Goal: Book appointment/travel/reservation

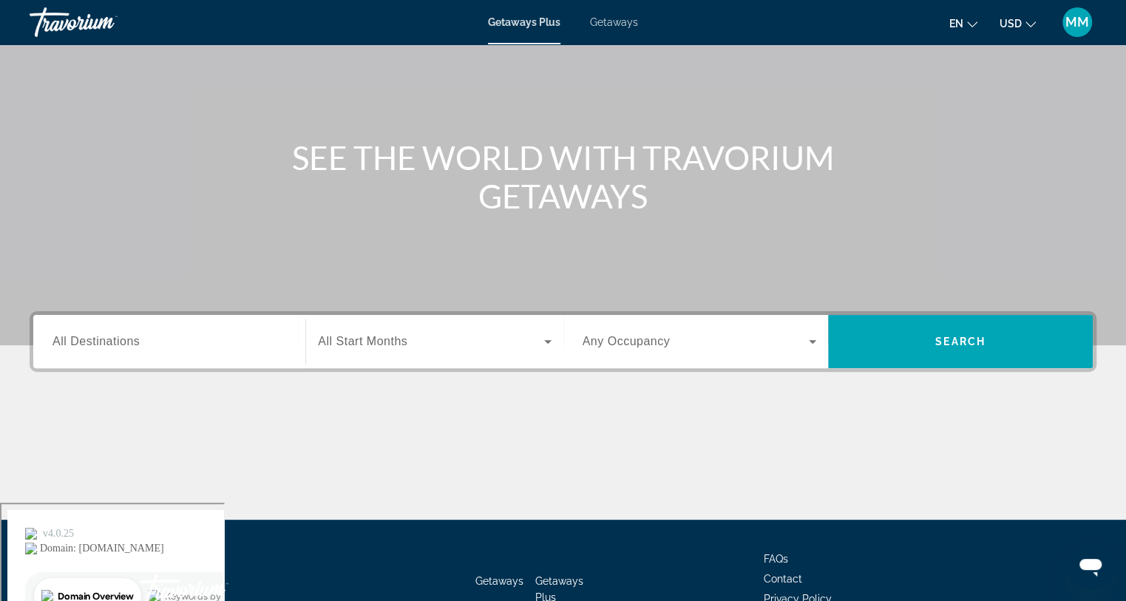
click at [116, 341] on span "All Destinations" at bounding box center [95, 341] width 87 height 13
click at [116, 341] on input "Destination All Destinations" at bounding box center [169, 342] width 234 height 18
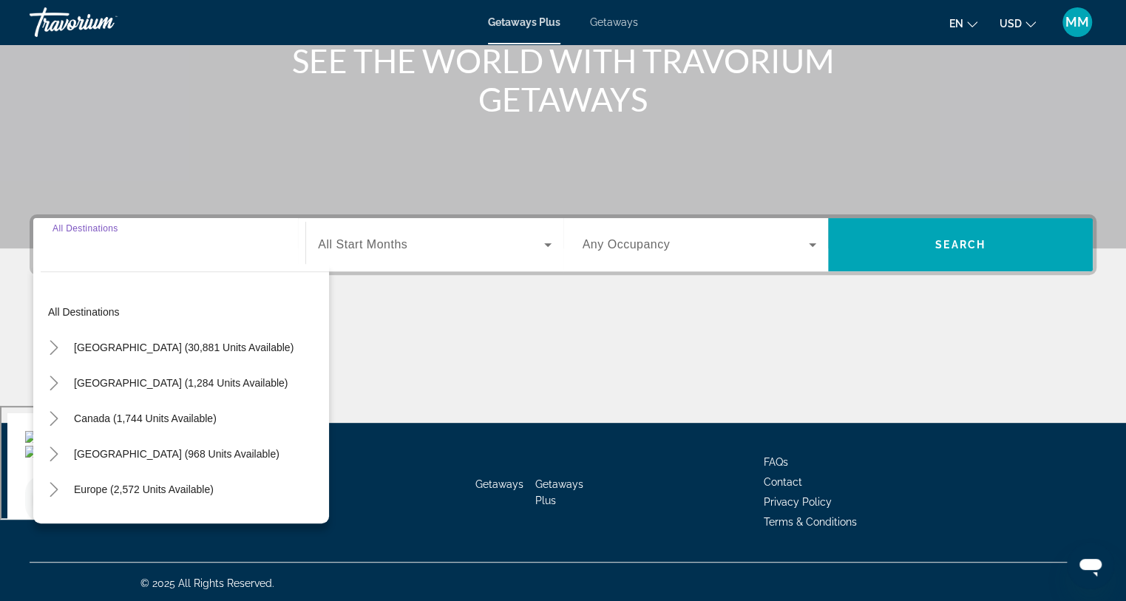
scroll to position [197, 0]
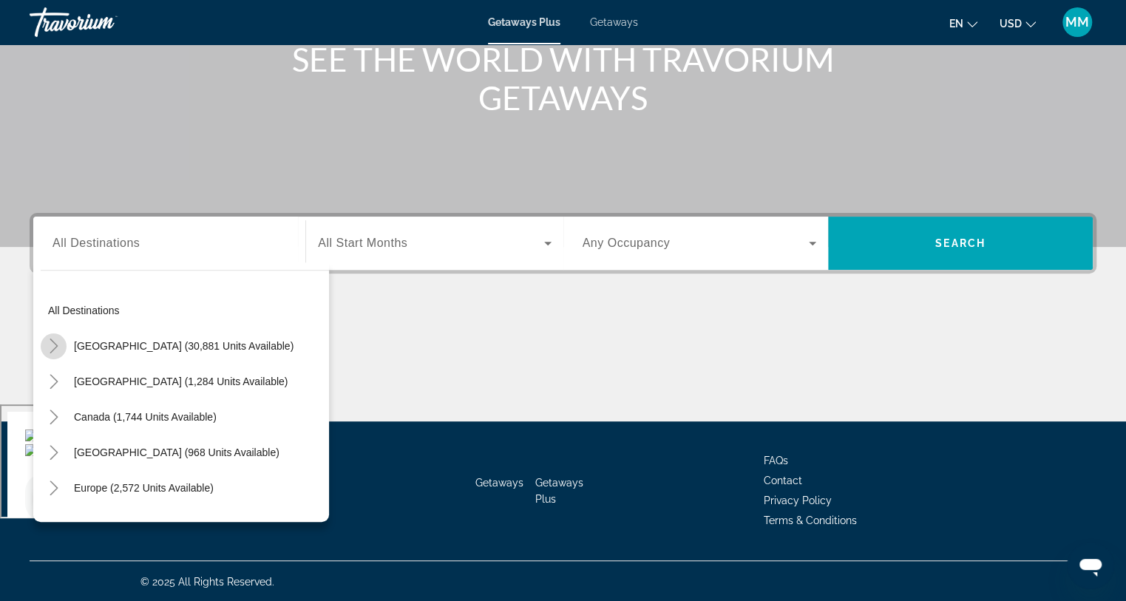
click at [54, 343] on icon "Toggle United States (30,881 units available)" at bounding box center [54, 345] width 8 height 15
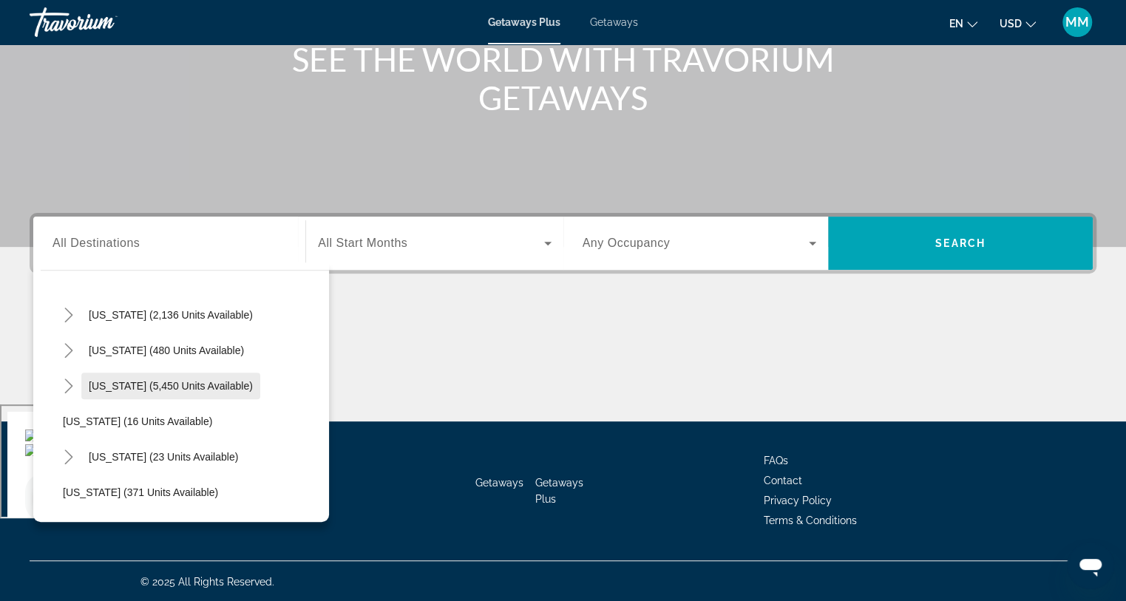
scroll to position [141, 0]
click at [69, 384] on icon "Toggle Florida (5,450 units available)" at bounding box center [68, 382] width 15 height 15
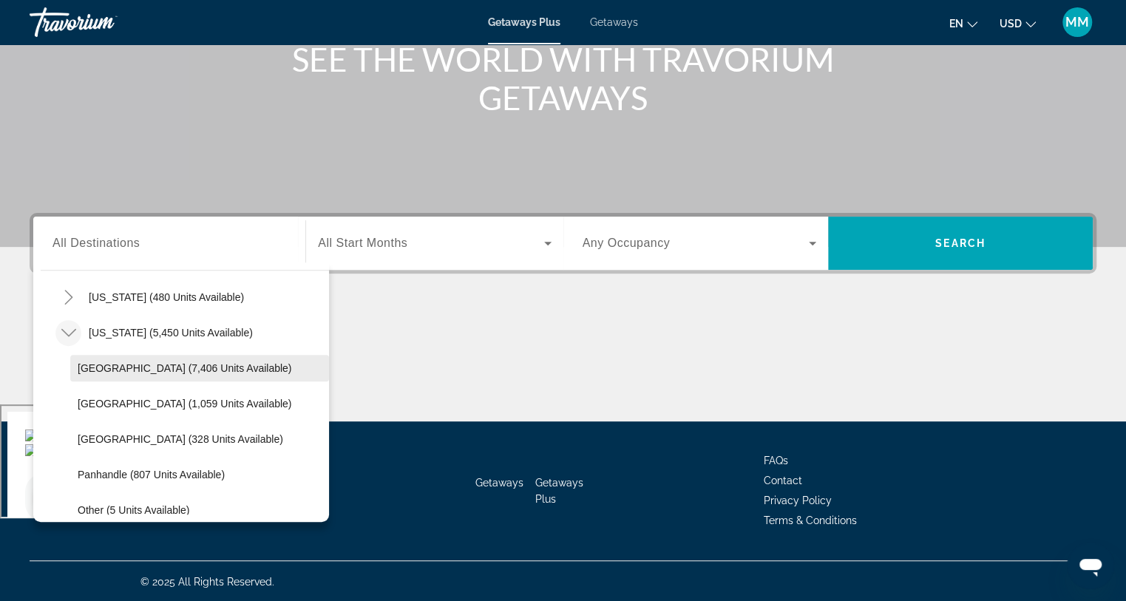
click at [157, 365] on span "[GEOGRAPHIC_DATA] (7,406 units available)" at bounding box center [185, 368] width 214 height 12
type input "**********"
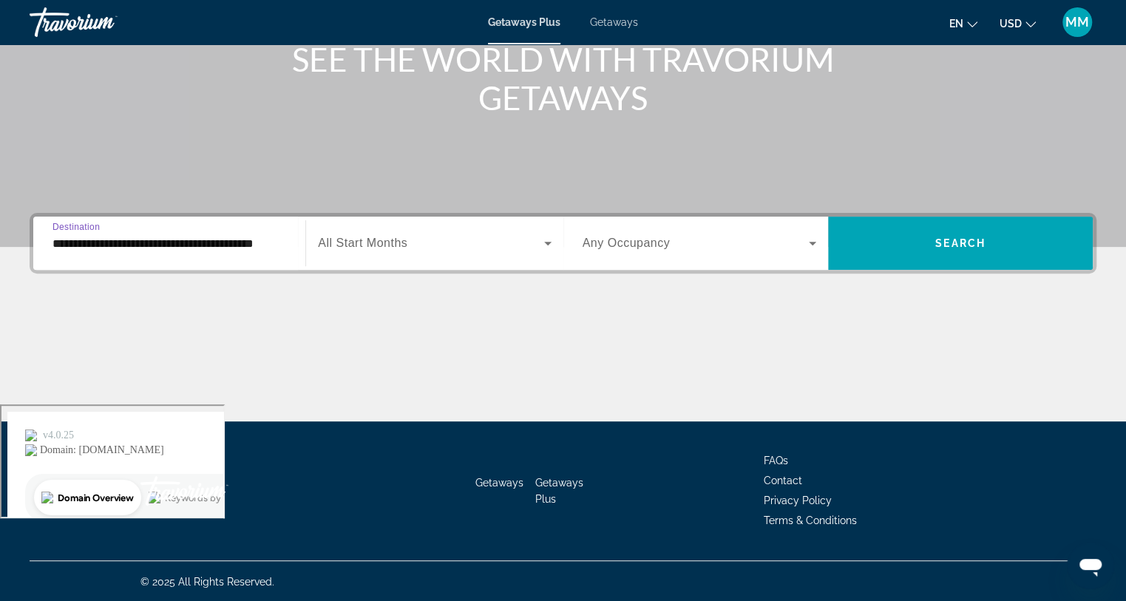
click at [386, 245] on span "All Start Months" at bounding box center [362, 242] width 89 height 13
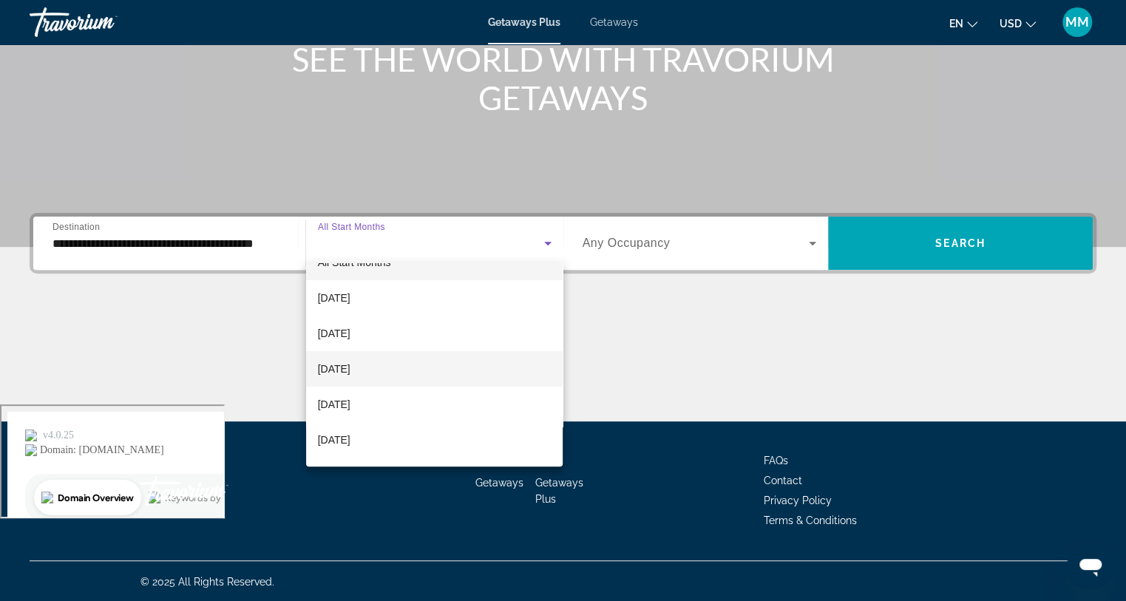
scroll to position [49, 0]
click at [350, 378] on span "[DATE]" at bounding box center [334, 380] width 33 height 18
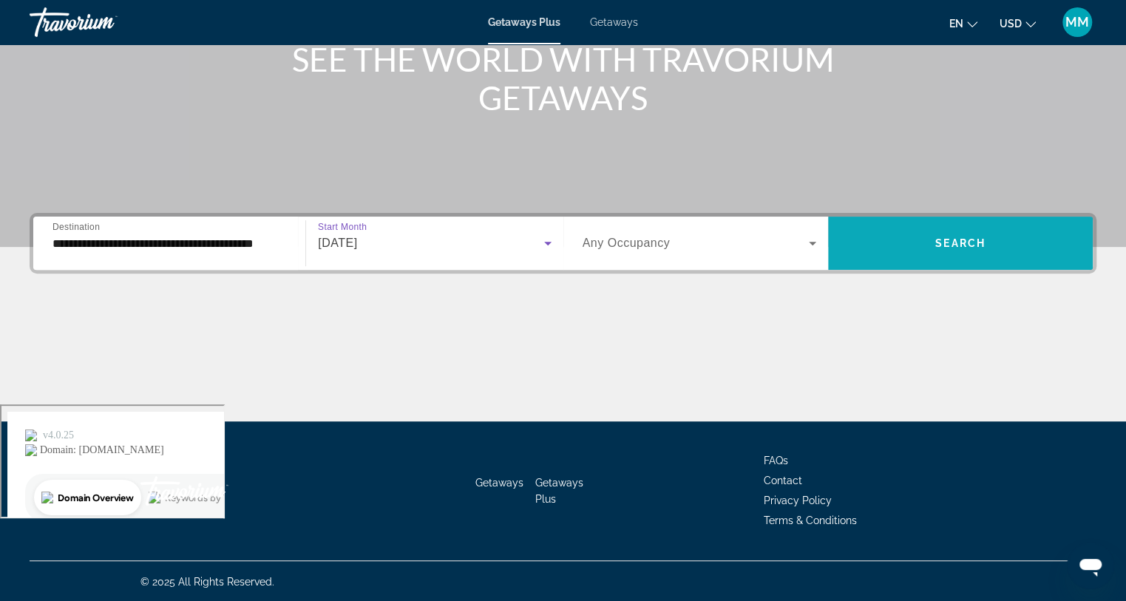
click at [947, 245] on span "Search" at bounding box center [960, 243] width 50 height 12
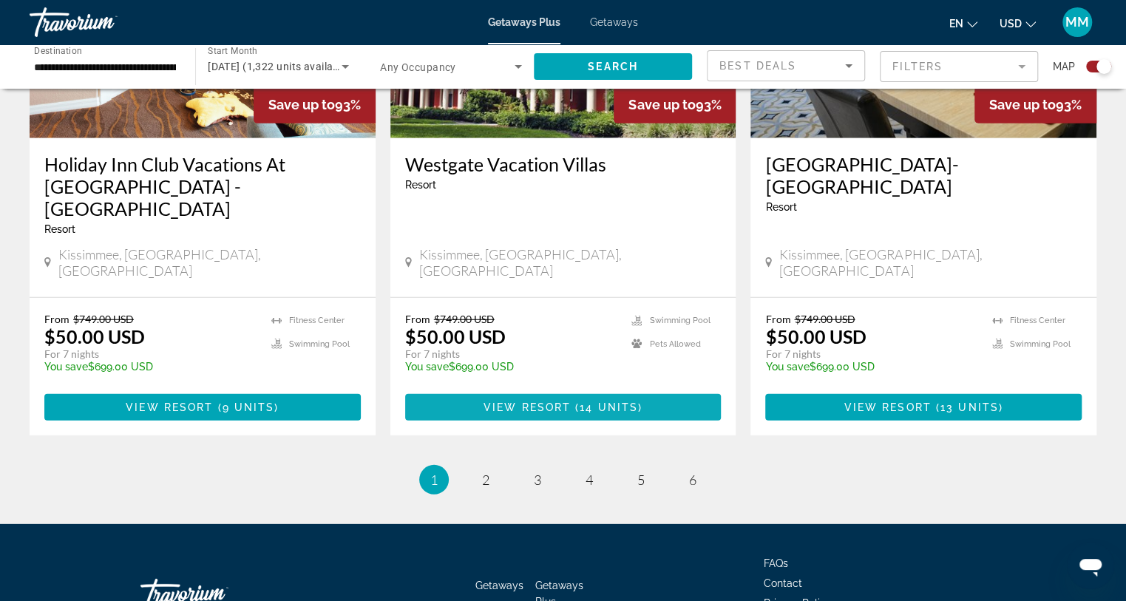
scroll to position [2313, 0]
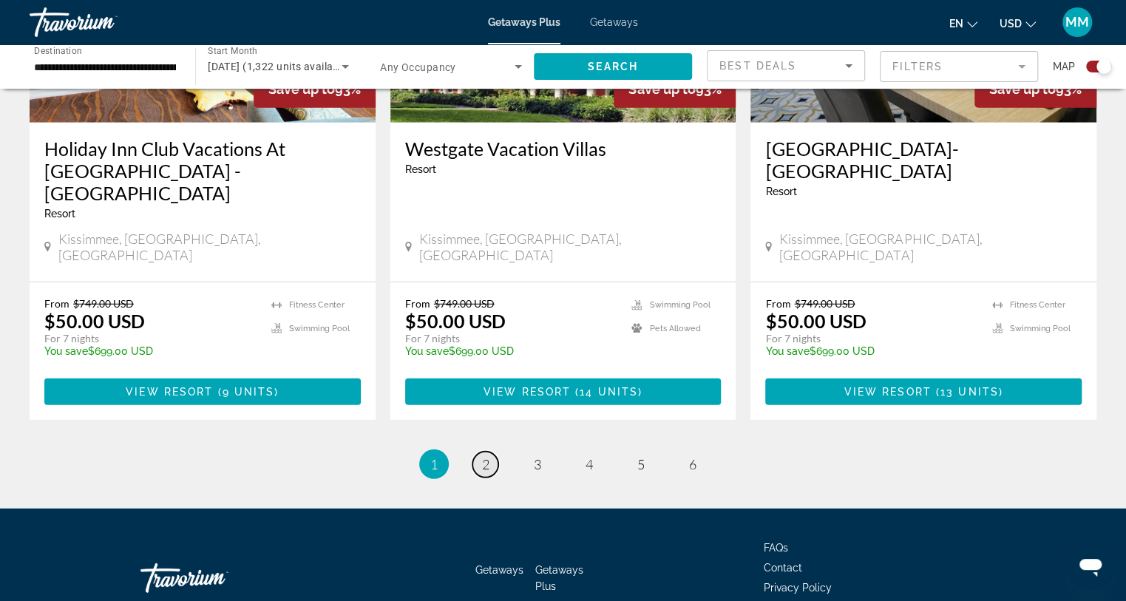
click at [488, 456] on span "2" at bounding box center [485, 464] width 7 height 16
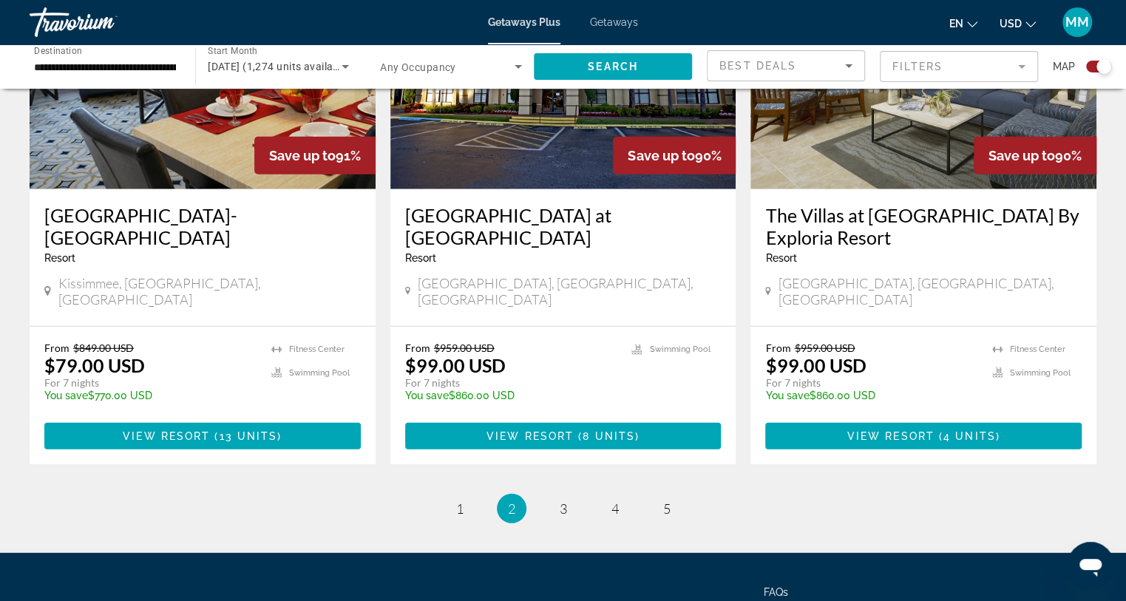
scroll to position [2266, 0]
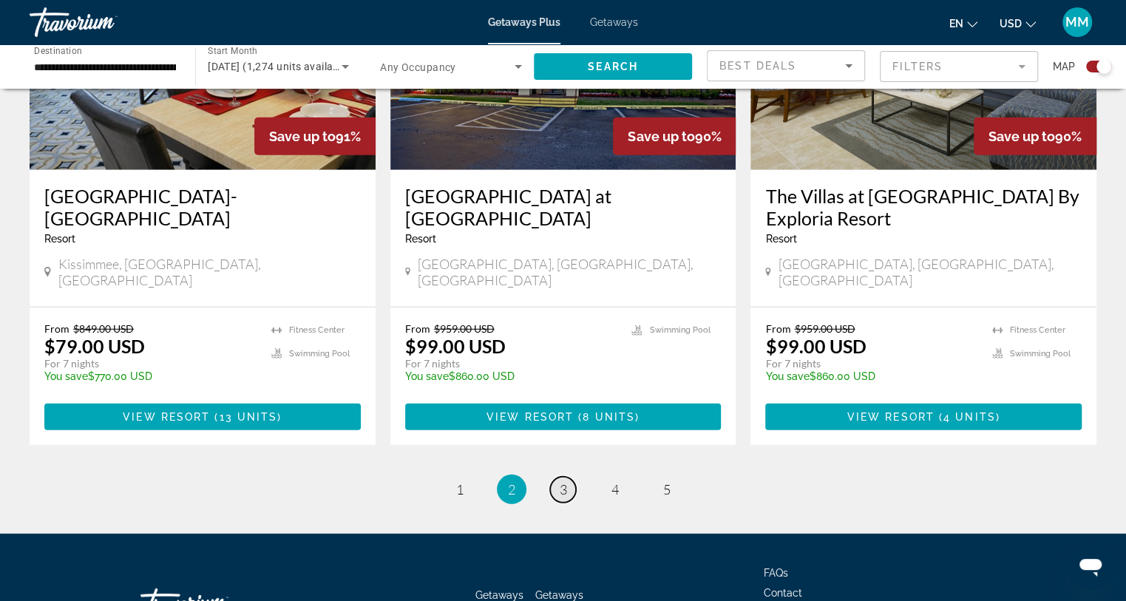
click at [564, 481] on span "3" at bounding box center [562, 489] width 7 height 16
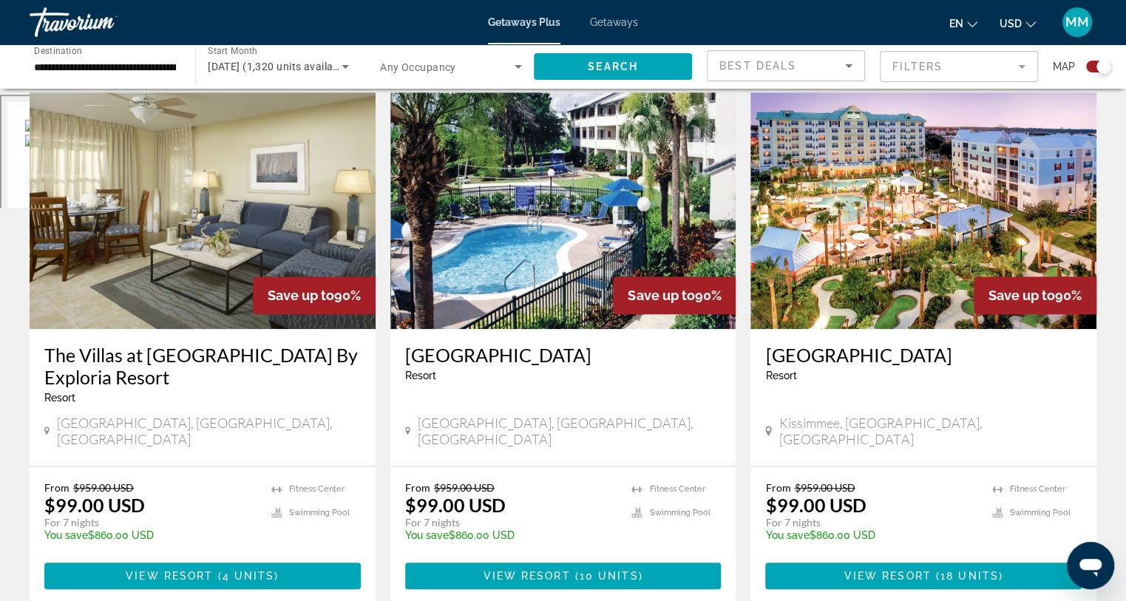
scroll to position [505, 0]
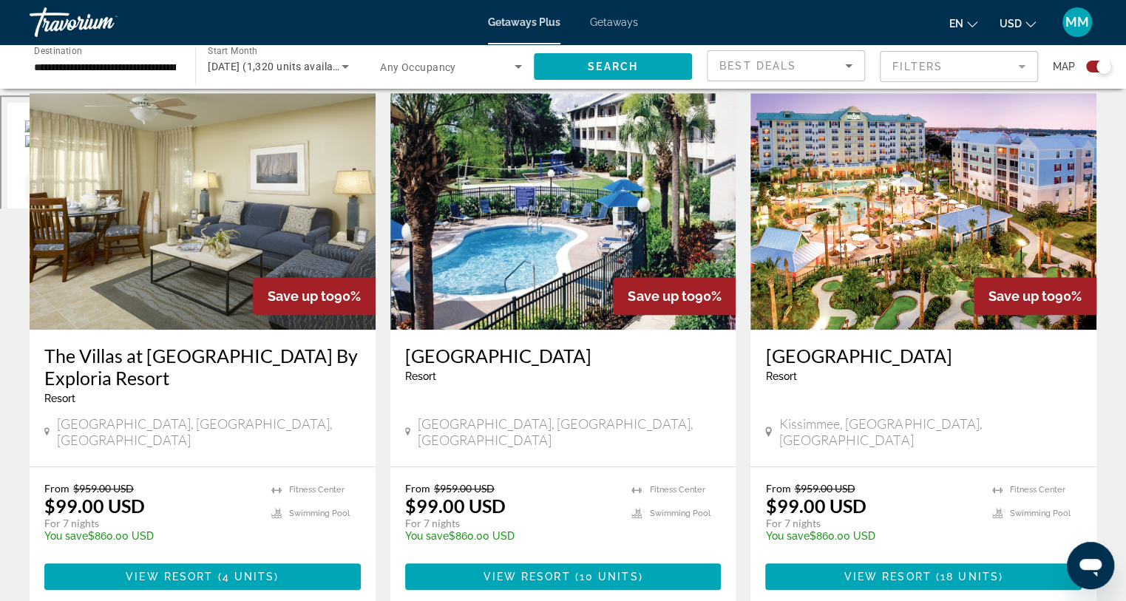
drag, startPoint x: 760, startPoint y: 343, endPoint x: 962, endPoint y: 346, distance: 202.5
click at [962, 345] on div "[GEOGRAPHIC_DATA] - This is an adults only resort [GEOGRAPHIC_DATA], [GEOGRAPHI…" at bounding box center [923, 398] width 346 height 137
copy h3 "[GEOGRAPHIC_DATA]"
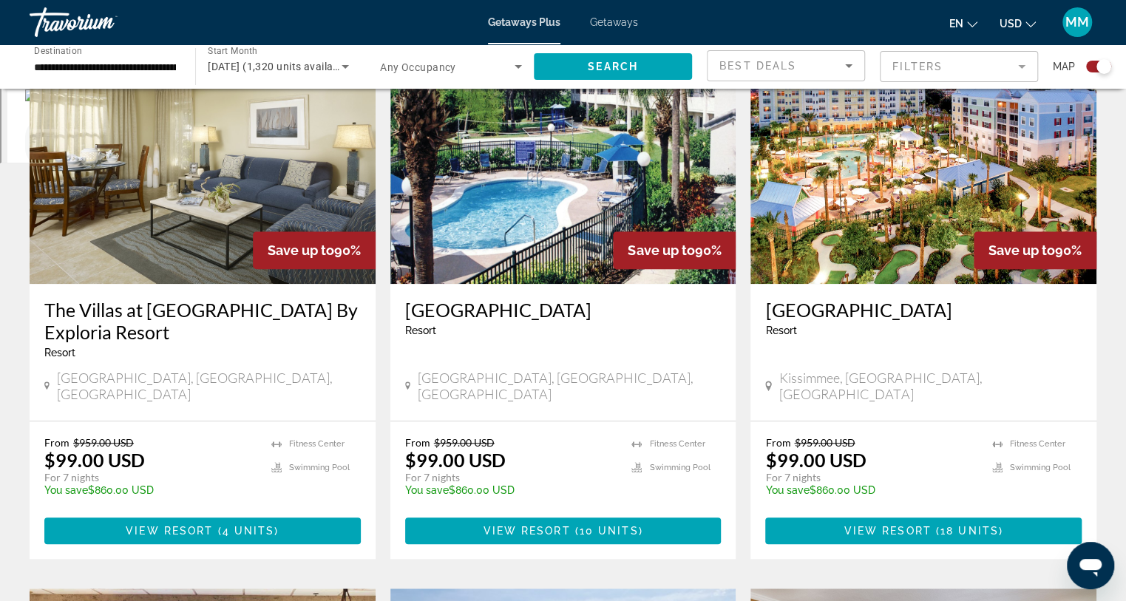
scroll to position [605, 0]
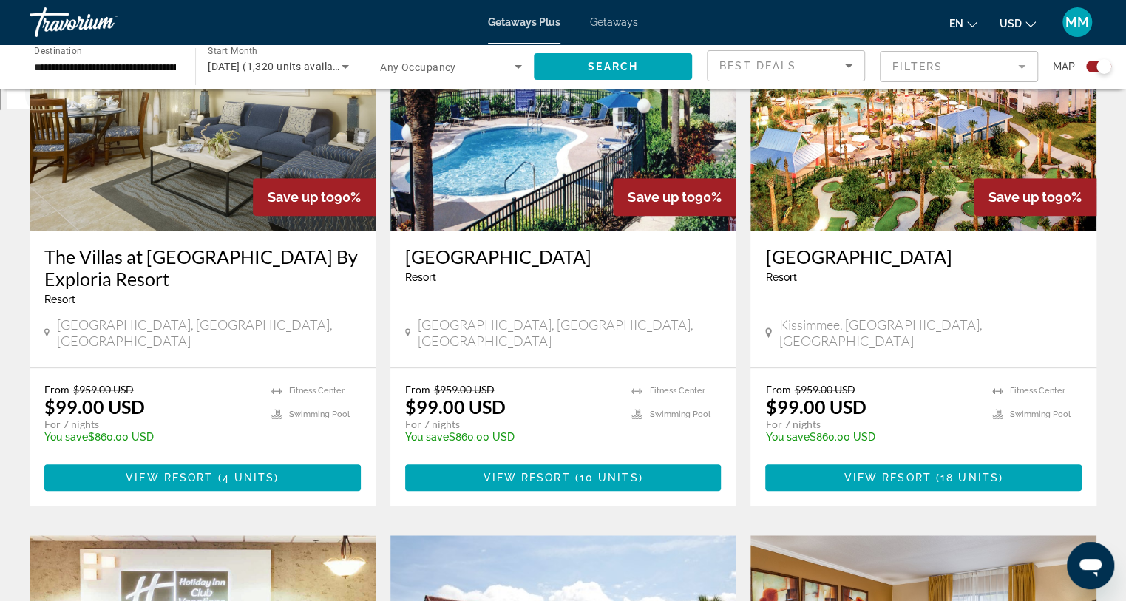
click at [885, 471] on span "View Resort" at bounding box center [887, 477] width 87 height 12
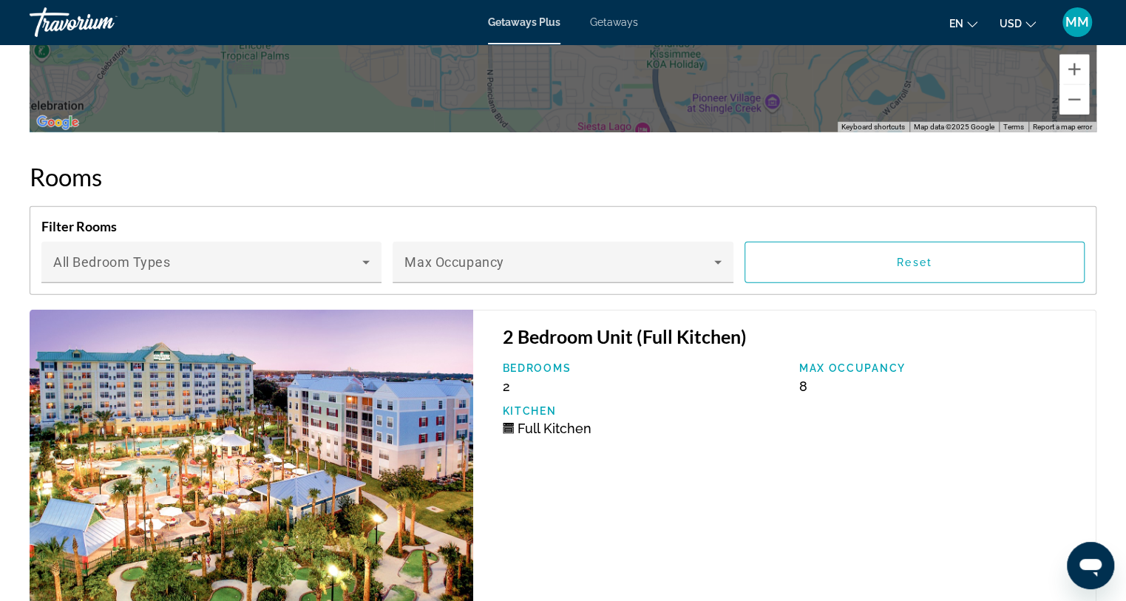
scroll to position [2473, 0]
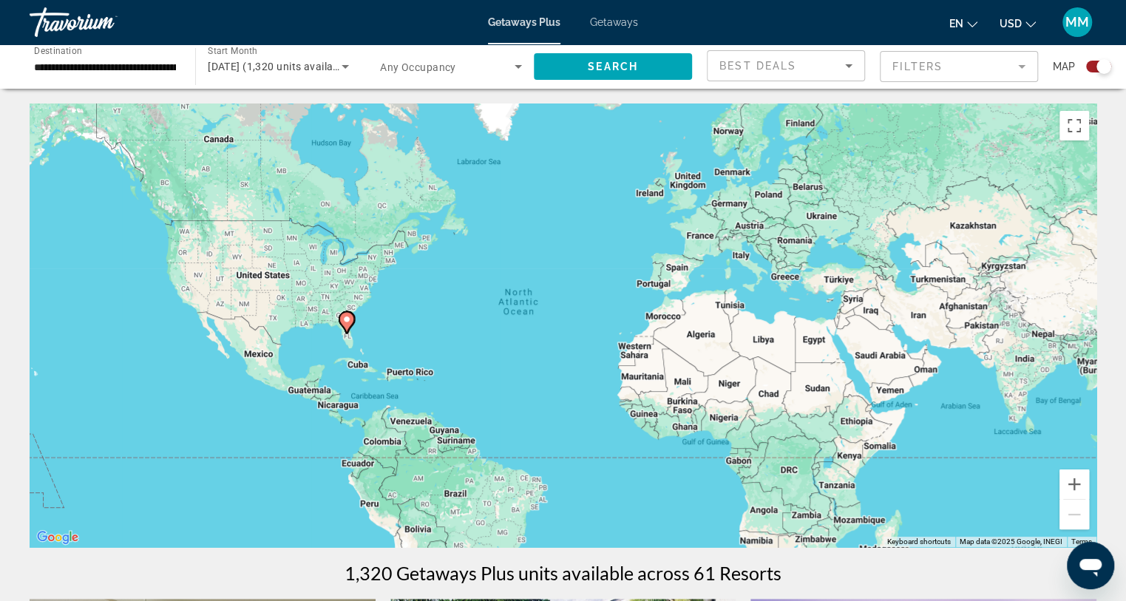
click at [271, 67] on span "[DATE] (1,320 units available)" at bounding box center [279, 67] width 143 height 12
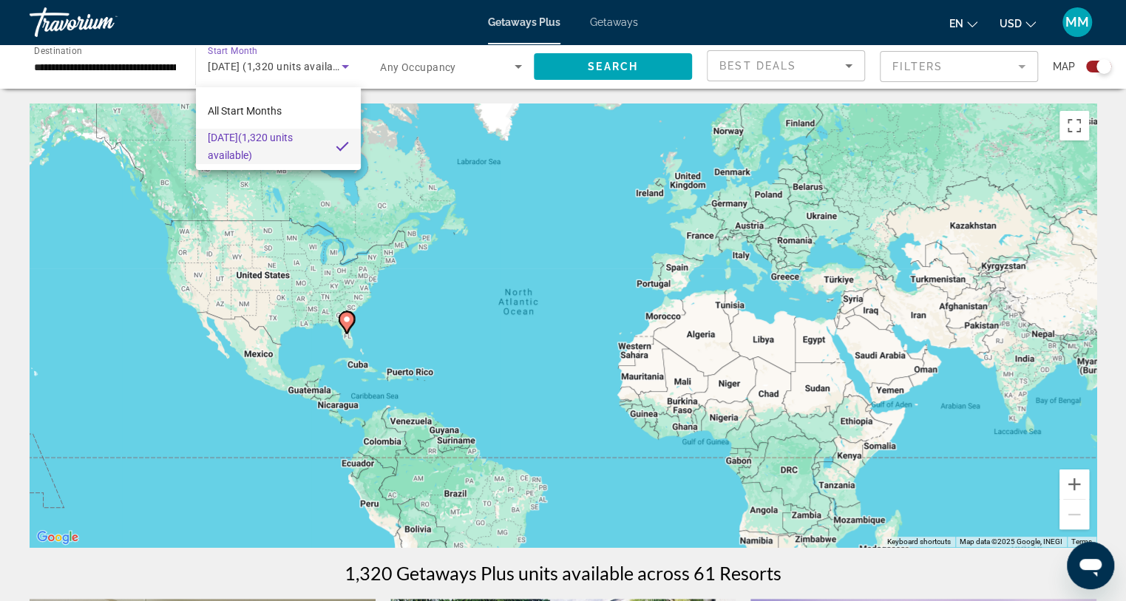
click at [271, 68] on div at bounding box center [563, 300] width 1126 height 601
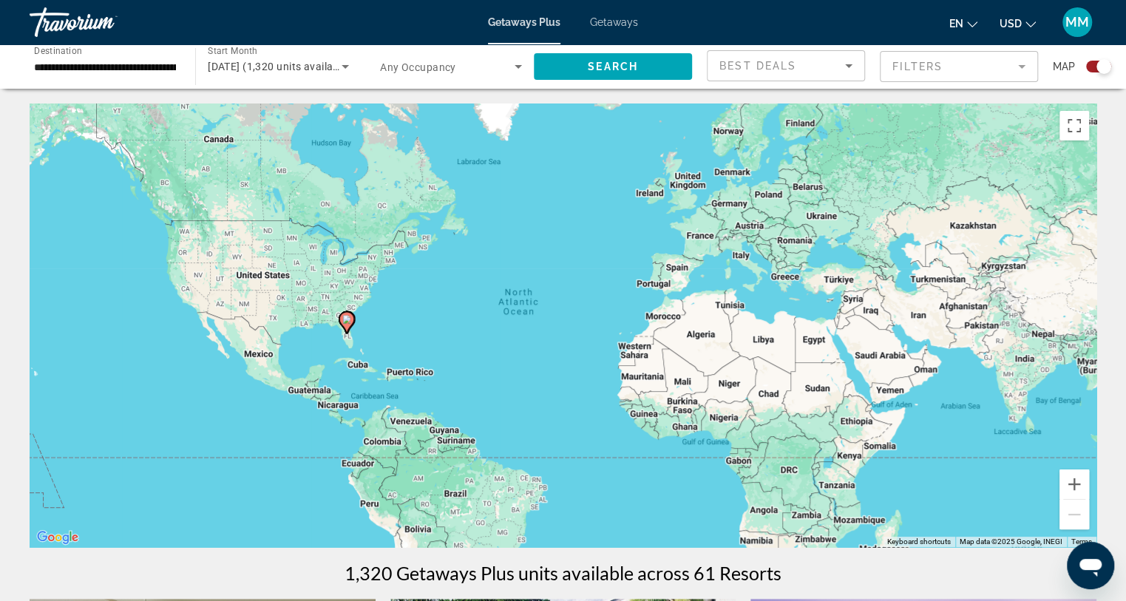
click at [426, 66] on span "Any Occupancy" at bounding box center [418, 67] width 76 height 12
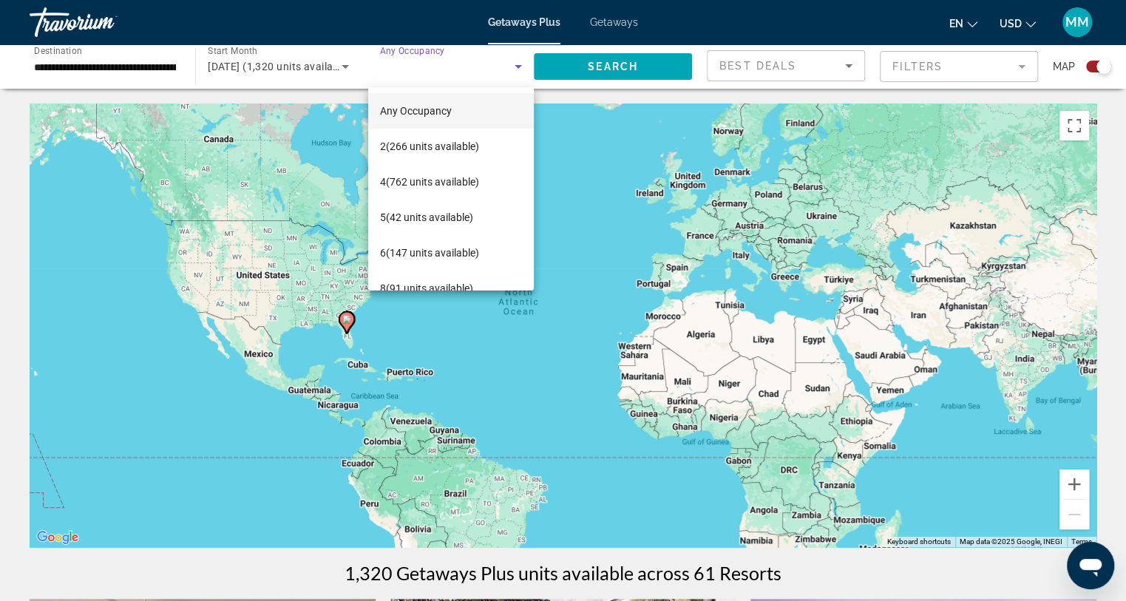
click at [426, 65] on div at bounding box center [563, 300] width 1126 height 601
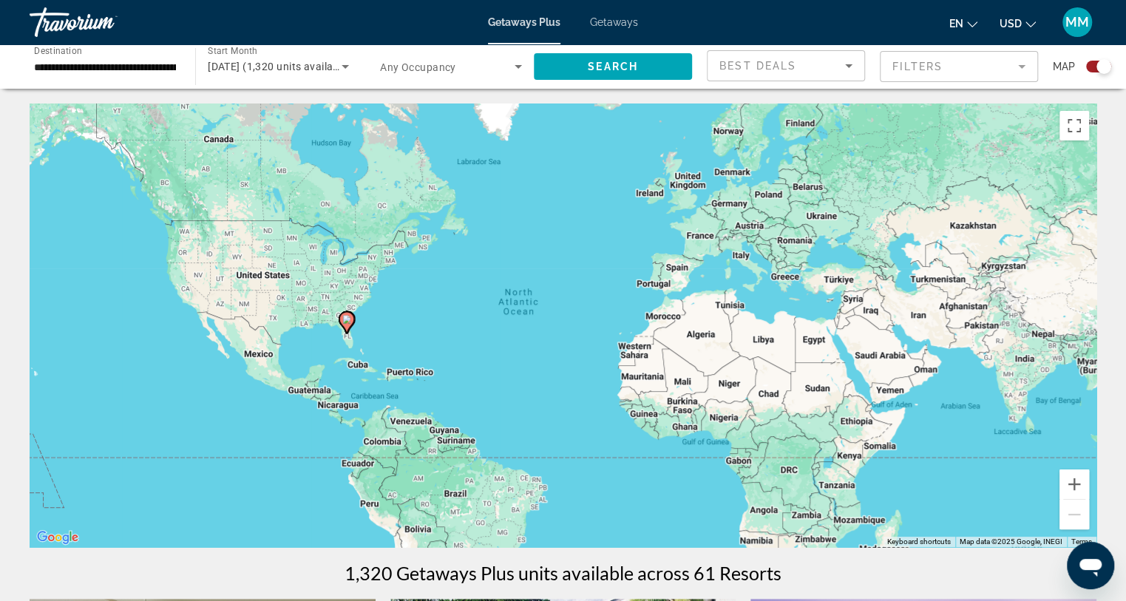
click at [140, 63] on input "**********" at bounding box center [105, 67] width 142 height 18
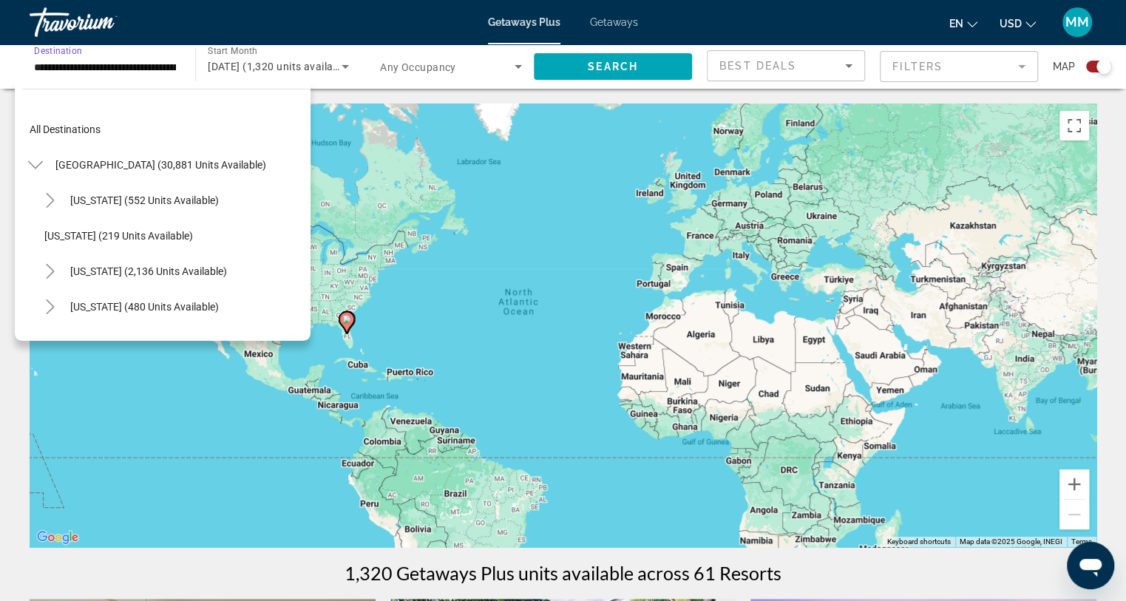
scroll to position [159, 0]
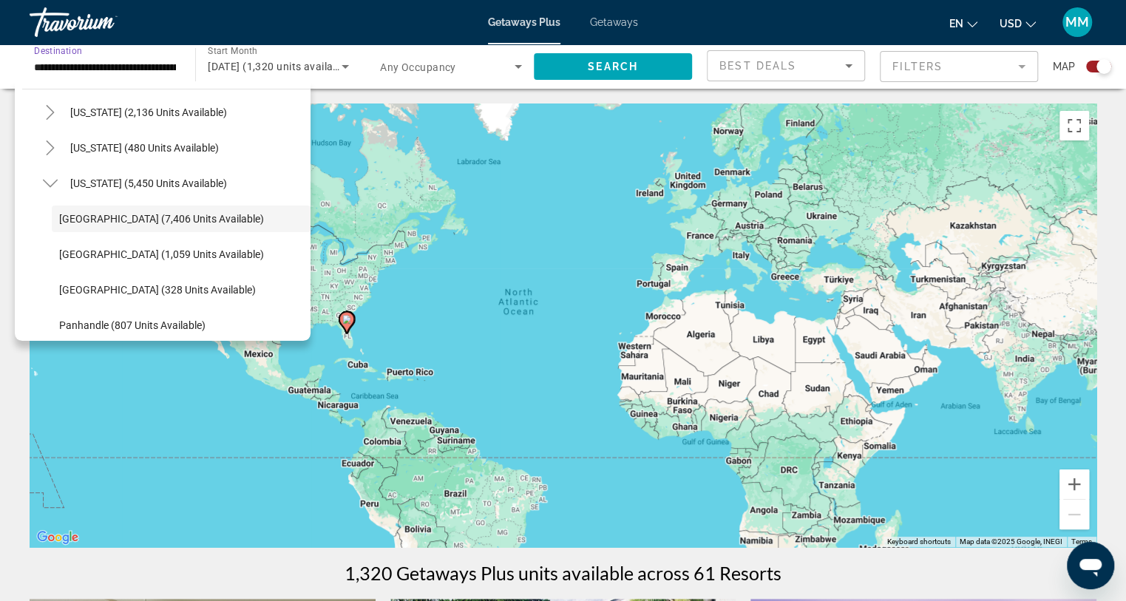
click at [153, 65] on input "**********" at bounding box center [105, 67] width 142 height 18
click at [307, 76] on div "[DATE] (1,320 units available)" at bounding box center [278, 66] width 141 height 41
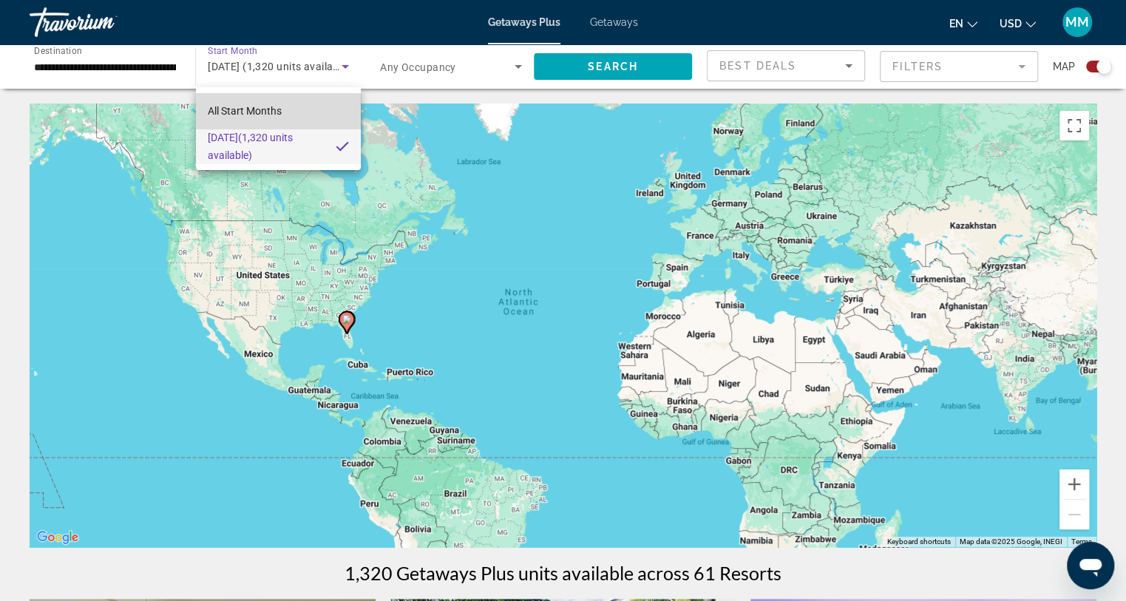
click at [273, 111] on span "All Start Months" at bounding box center [245, 111] width 74 height 12
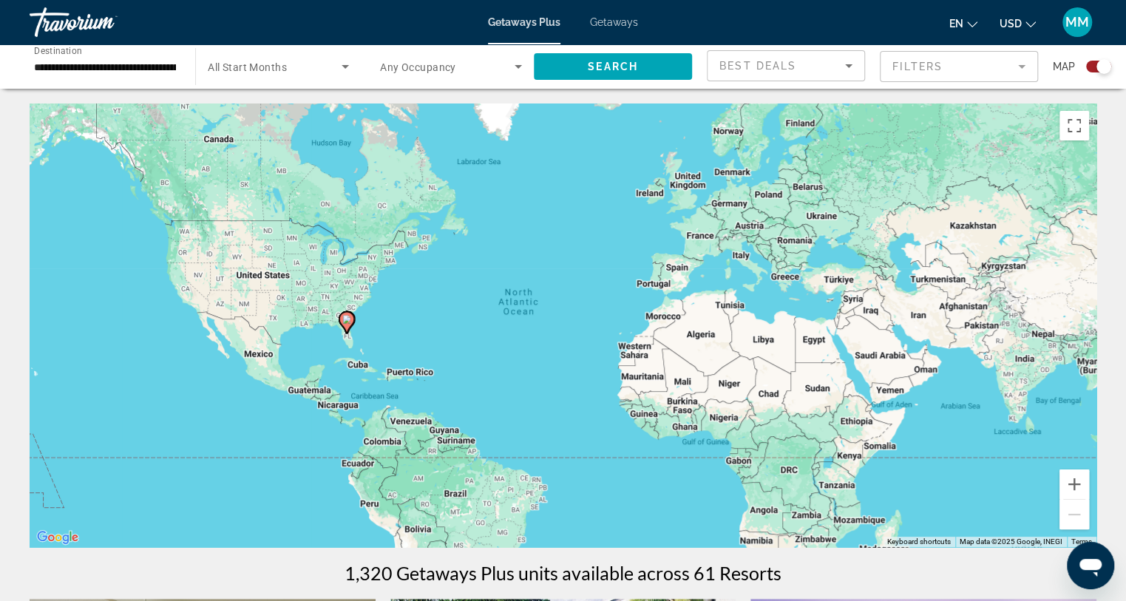
click at [277, 72] on span "All Start Months" at bounding box center [247, 67] width 79 height 12
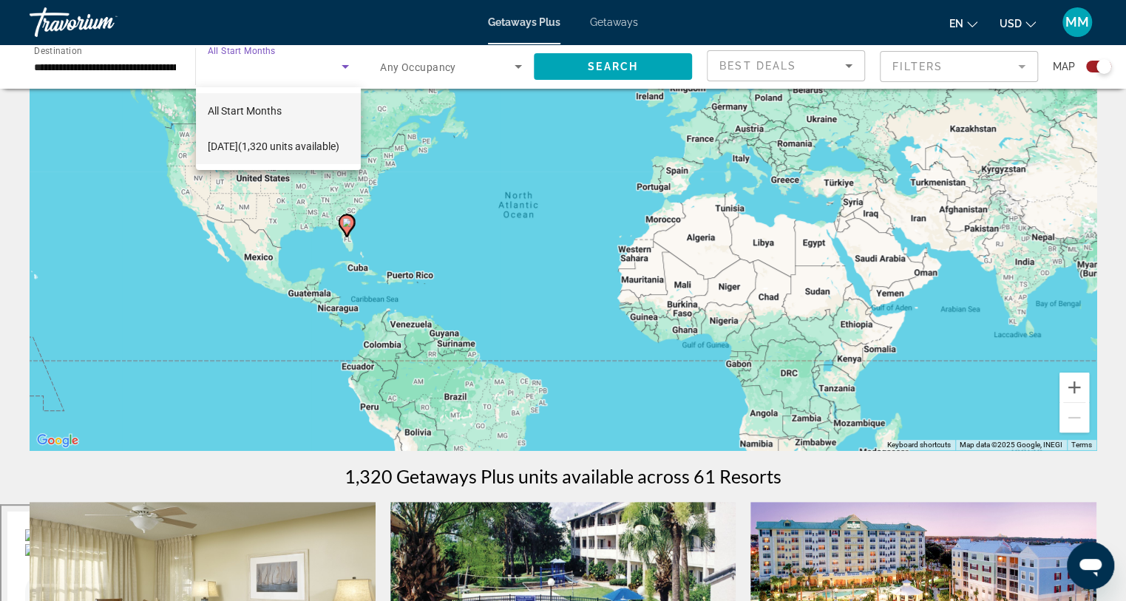
scroll to position [98, 0]
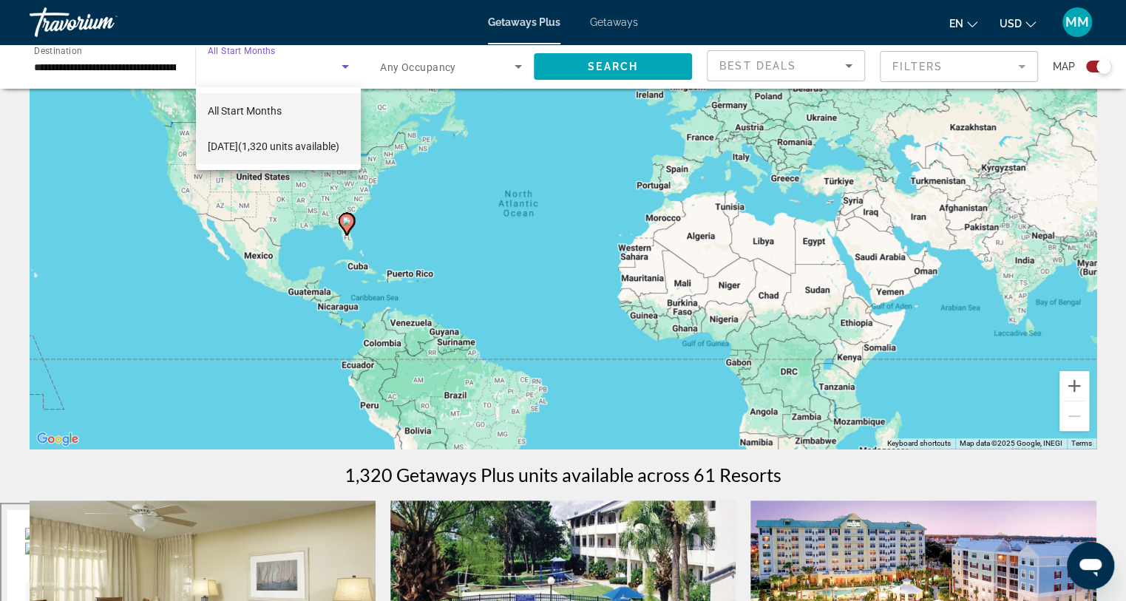
click at [309, 137] on span "[DATE] (1,320 units available)" at bounding box center [274, 146] width 132 height 18
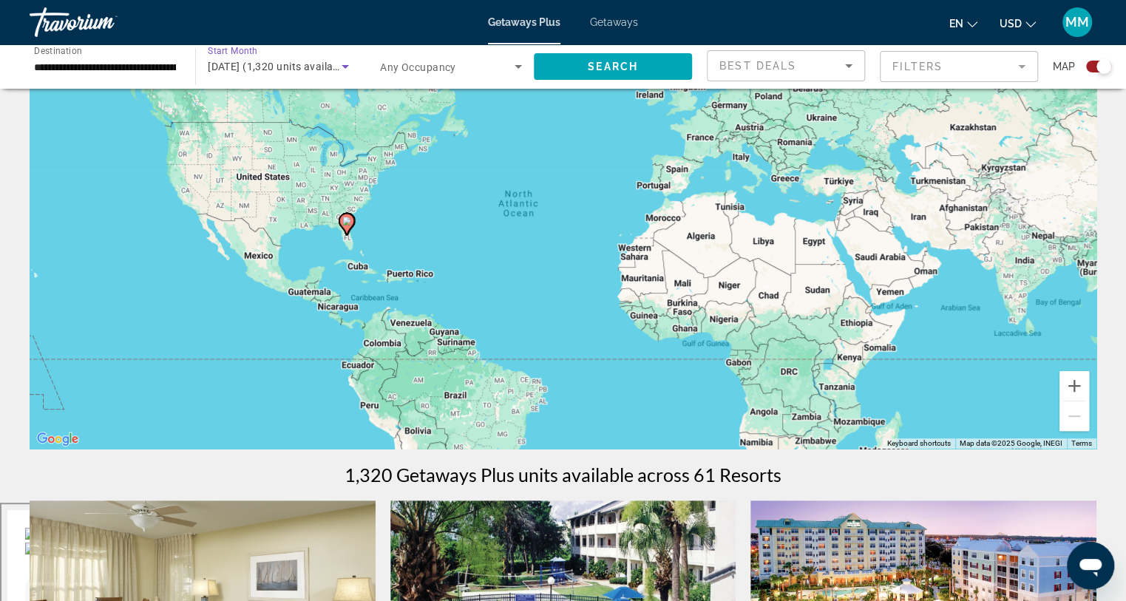
click at [309, 130] on div "To activate drag with keyboard, press Alt + Enter. Once in keyboard drag state,…" at bounding box center [563, 226] width 1066 height 443
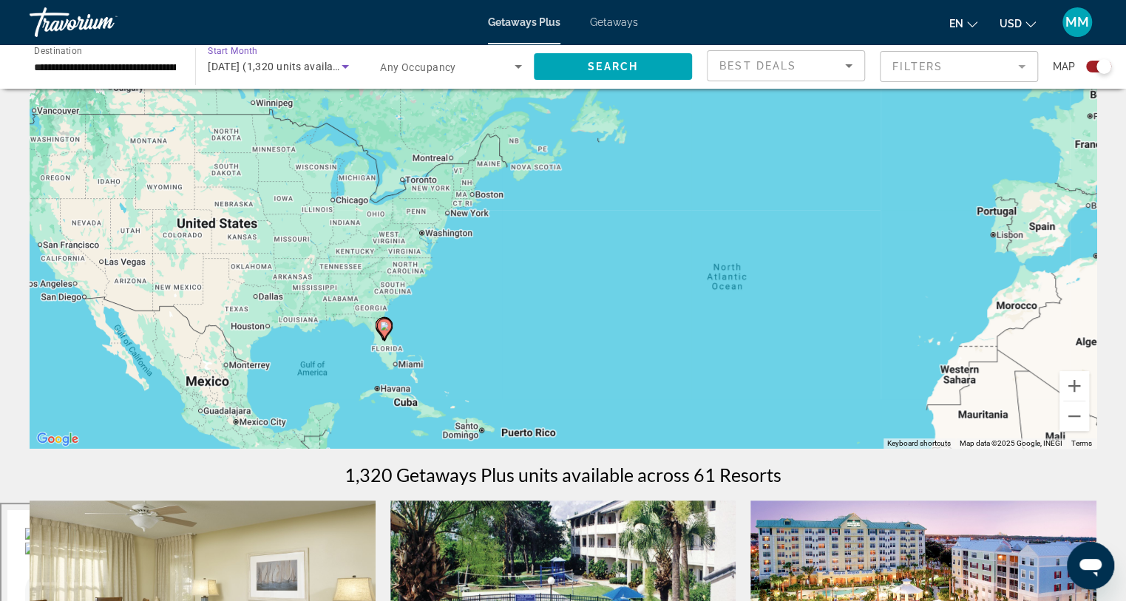
click at [293, 64] on span "[DATE] (1,320 units available)" at bounding box center [279, 67] width 143 height 12
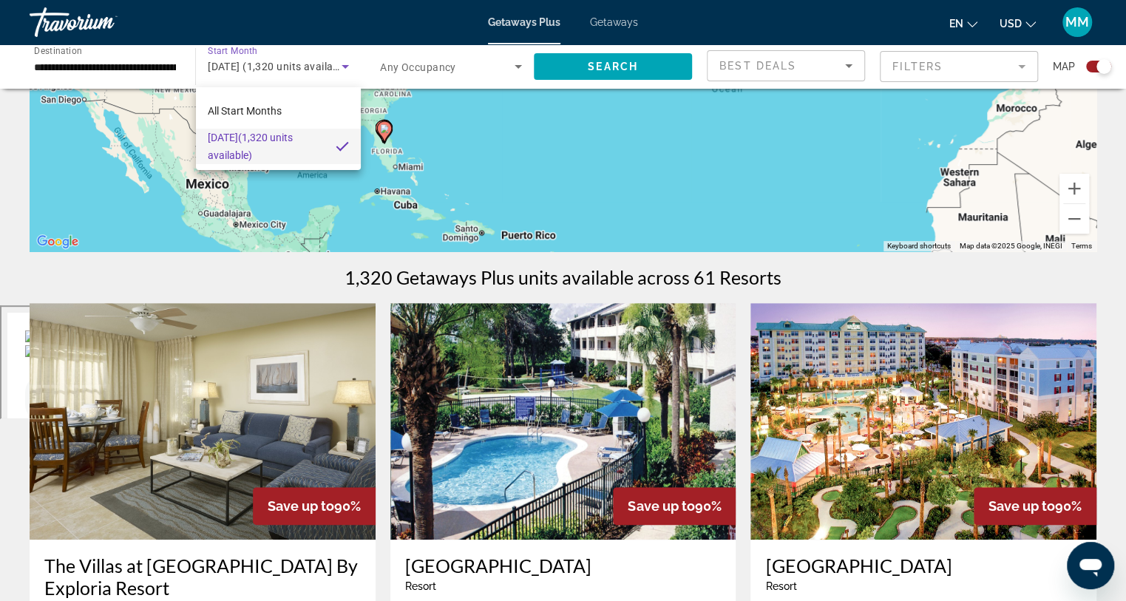
scroll to position [49, 0]
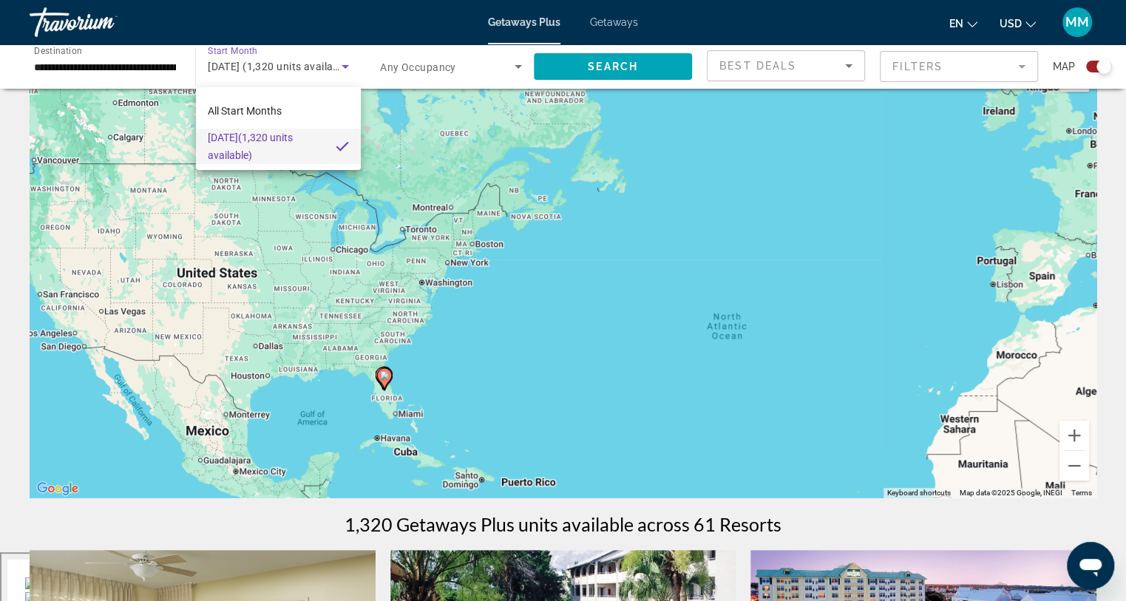
click at [780, 62] on div at bounding box center [563, 300] width 1126 height 601
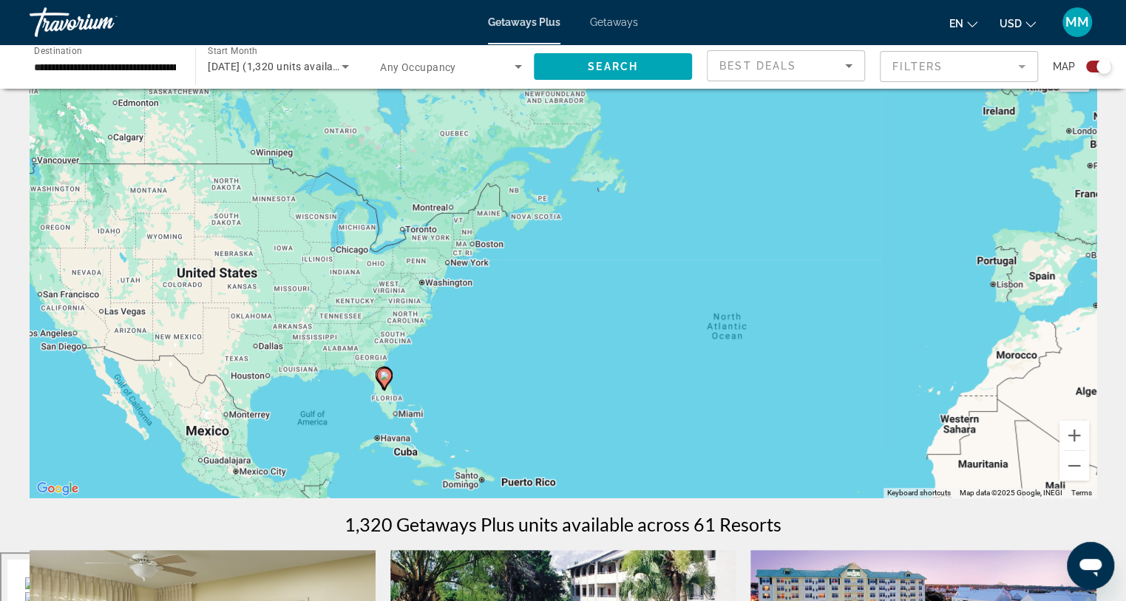
click at [780, 64] on span "Best Deals" at bounding box center [757, 66] width 77 height 12
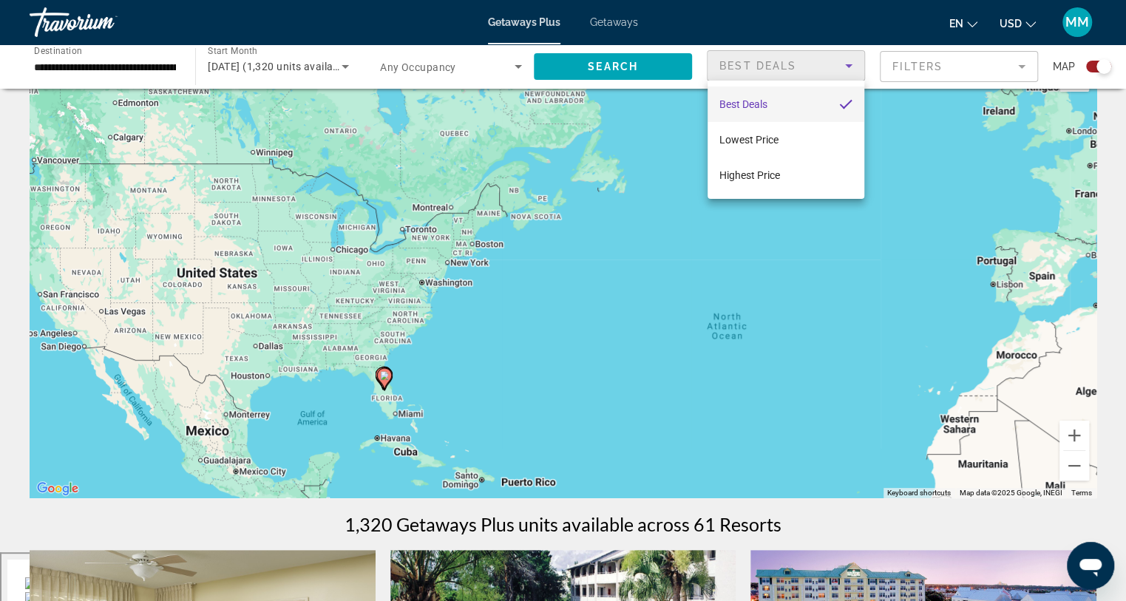
click at [780, 64] on div at bounding box center [563, 300] width 1126 height 601
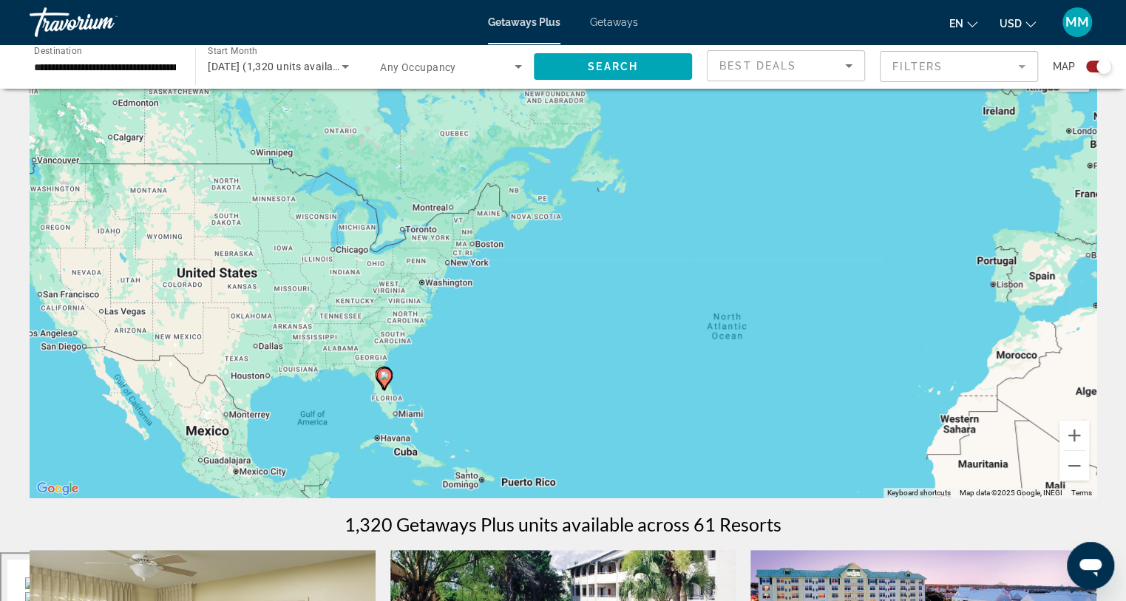
scroll to position [0, 0]
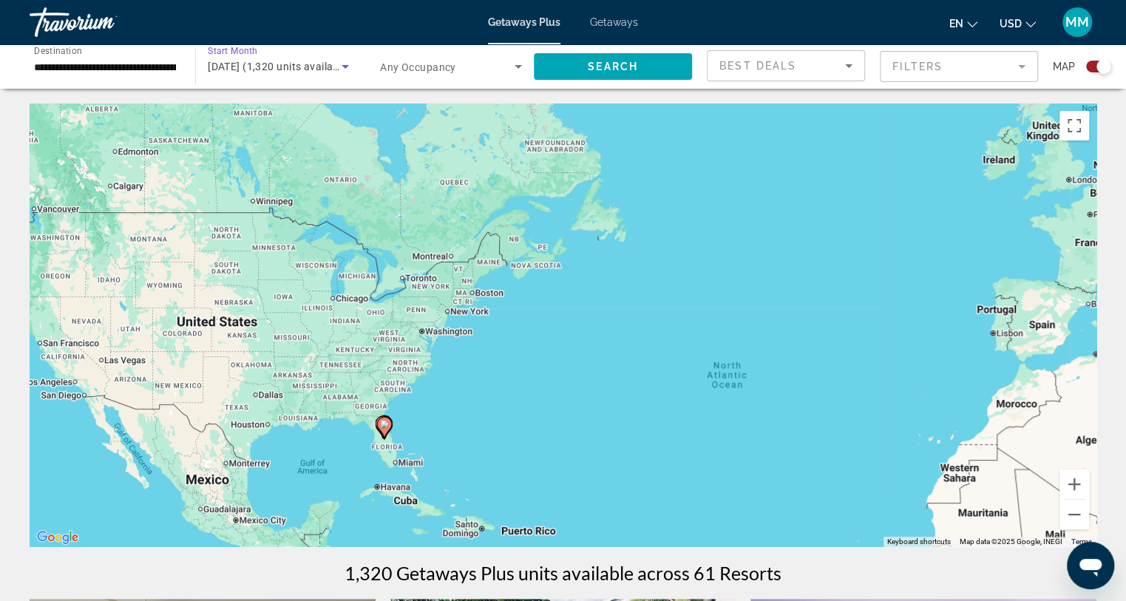
click at [332, 68] on span "[DATE] (1,320 units available)" at bounding box center [279, 67] width 143 height 12
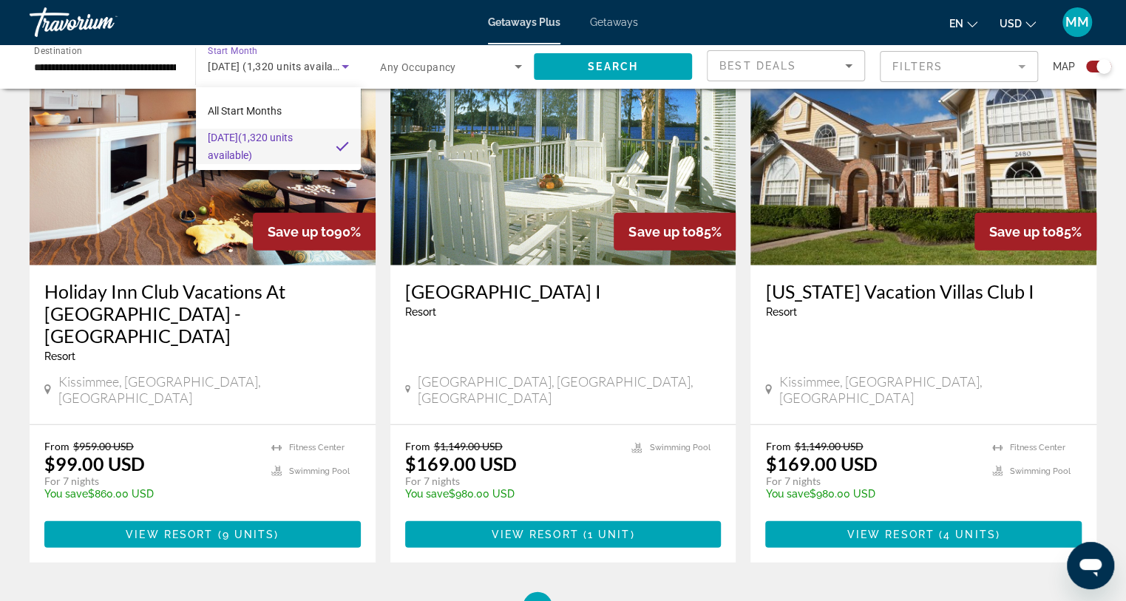
scroll to position [2313, 0]
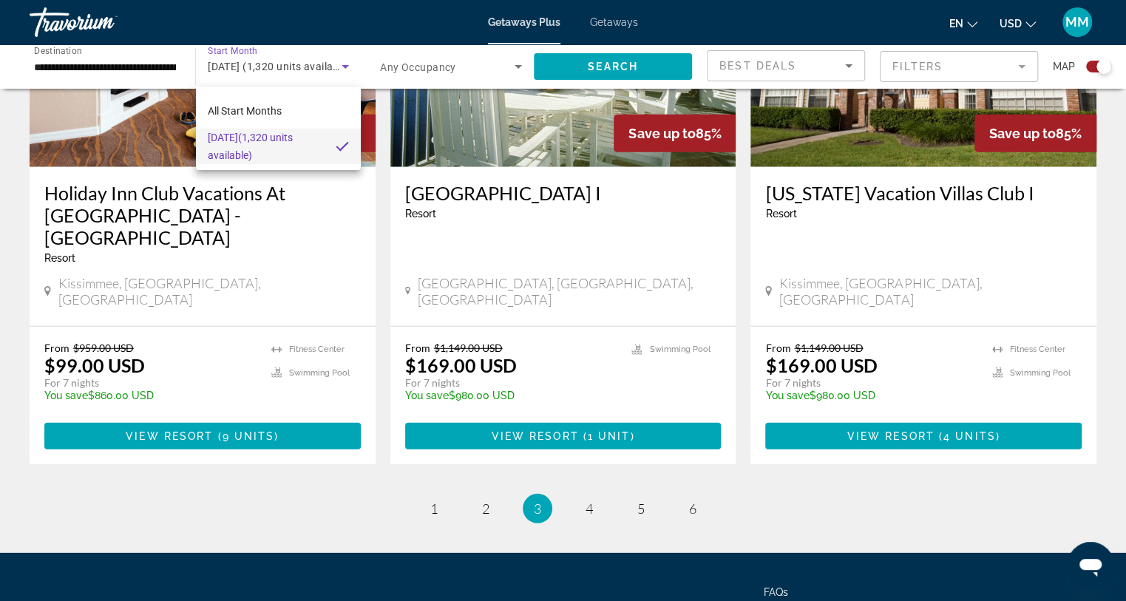
click at [254, 306] on div at bounding box center [563, 300] width 1126 height 601
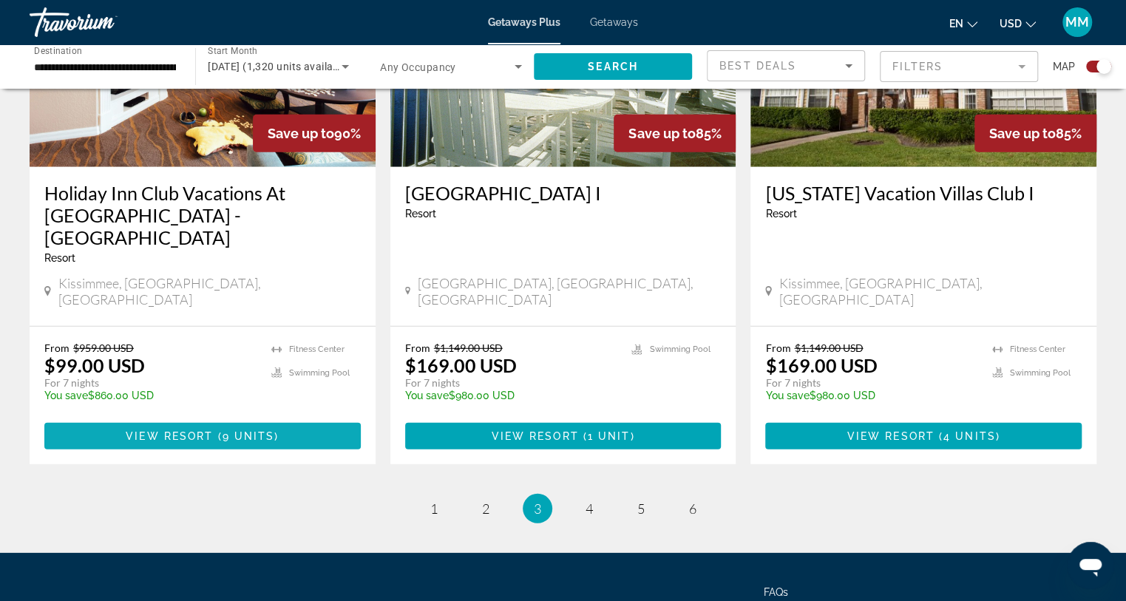
click at [273, 430] on span "( 9 units )" at bounding box center [246, 436] width 66 height 12
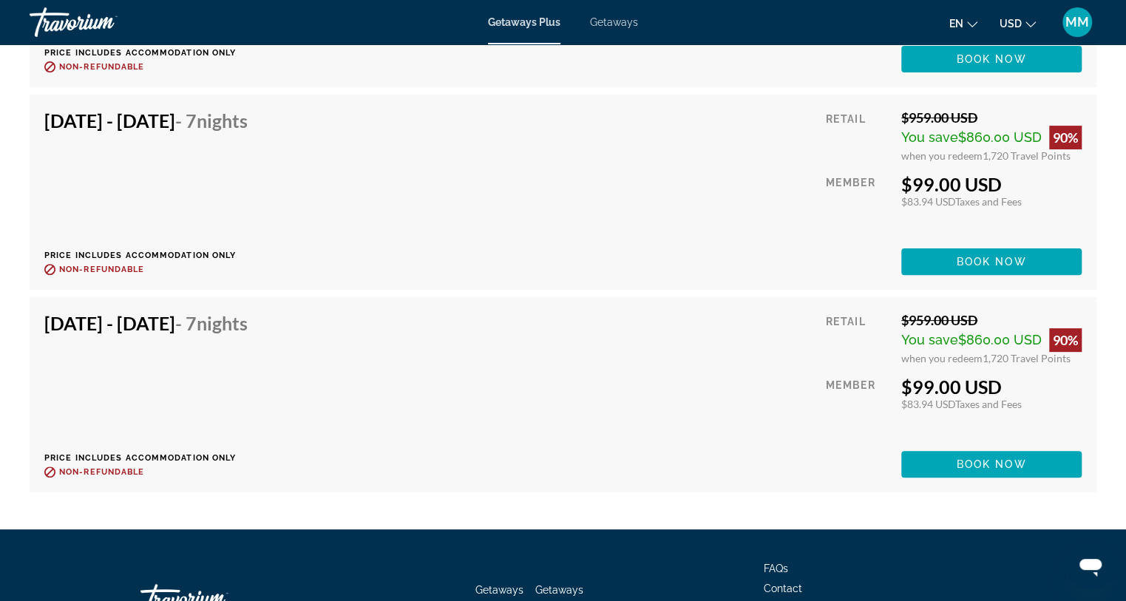
scroll to position [3623, 0]
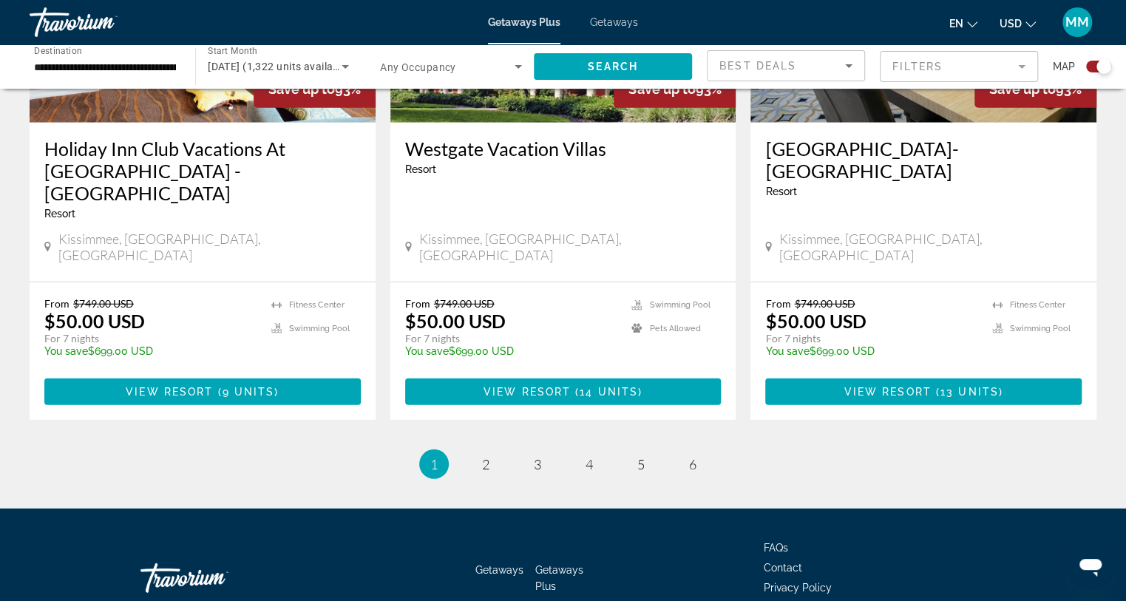
scroll to position [2066, 0]
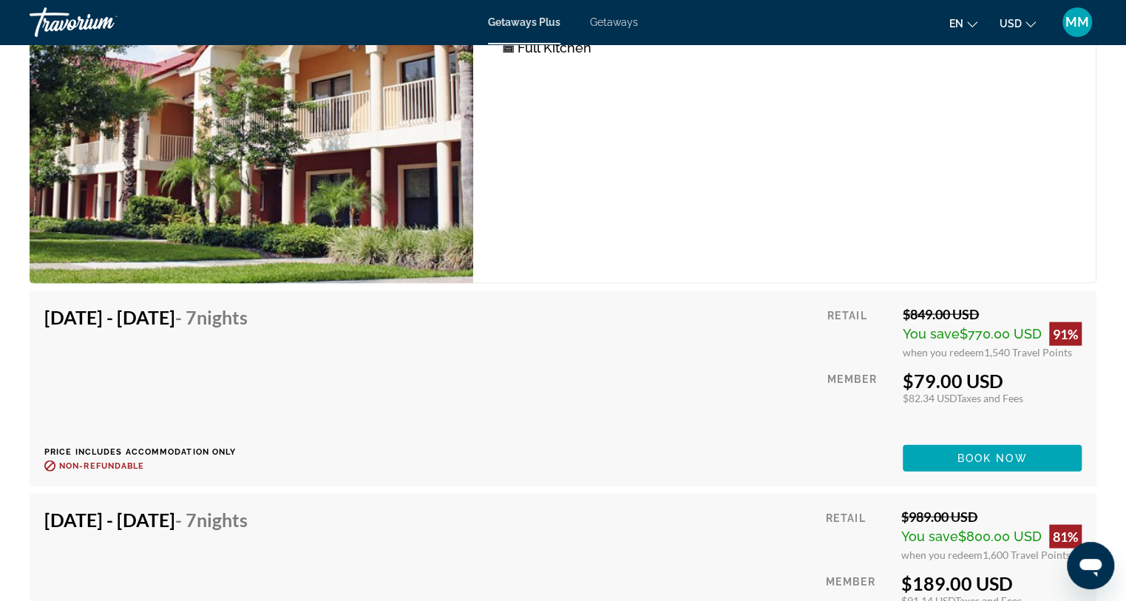
scroll to position [5416, 0]
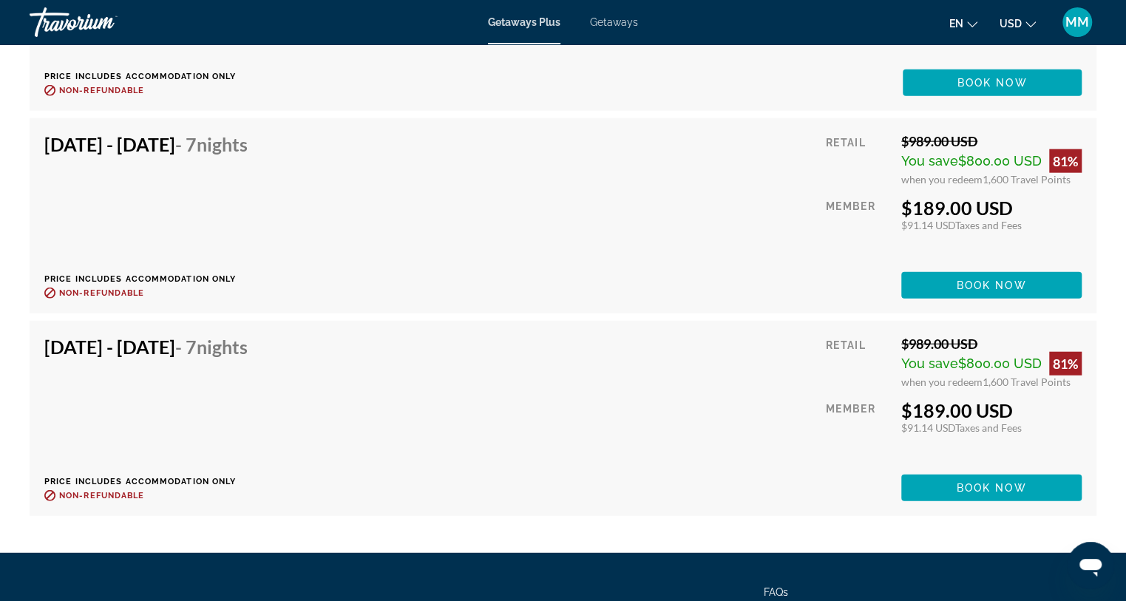
drag, startPoint x: 107, startPoint y: 344, endPoint x: 109, endPoint y: 333, distance: 12.0
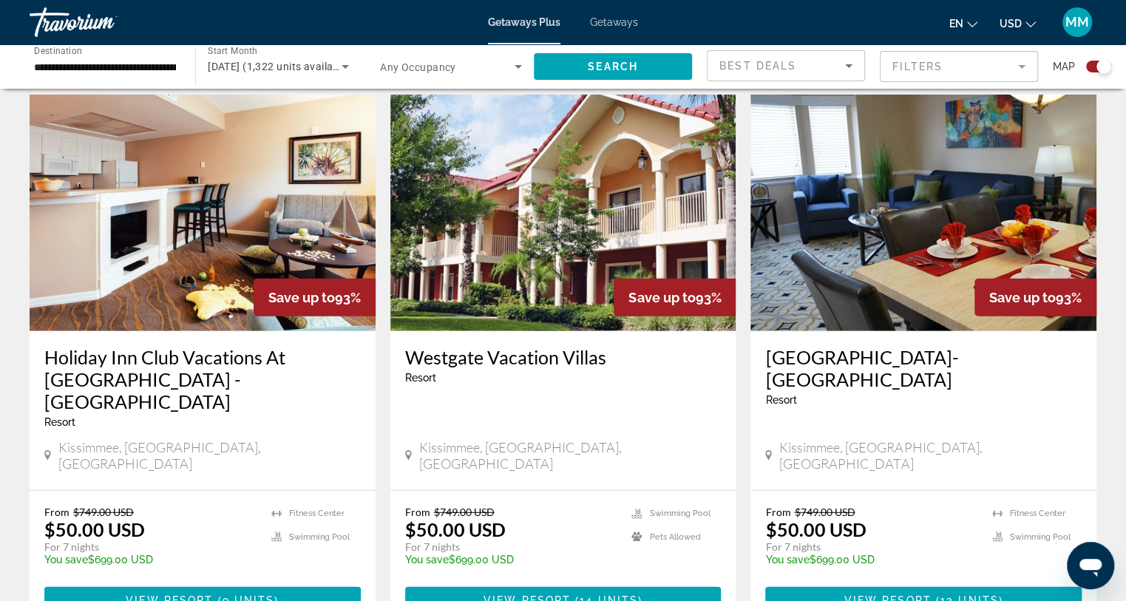
scroll to position [2313, 0]
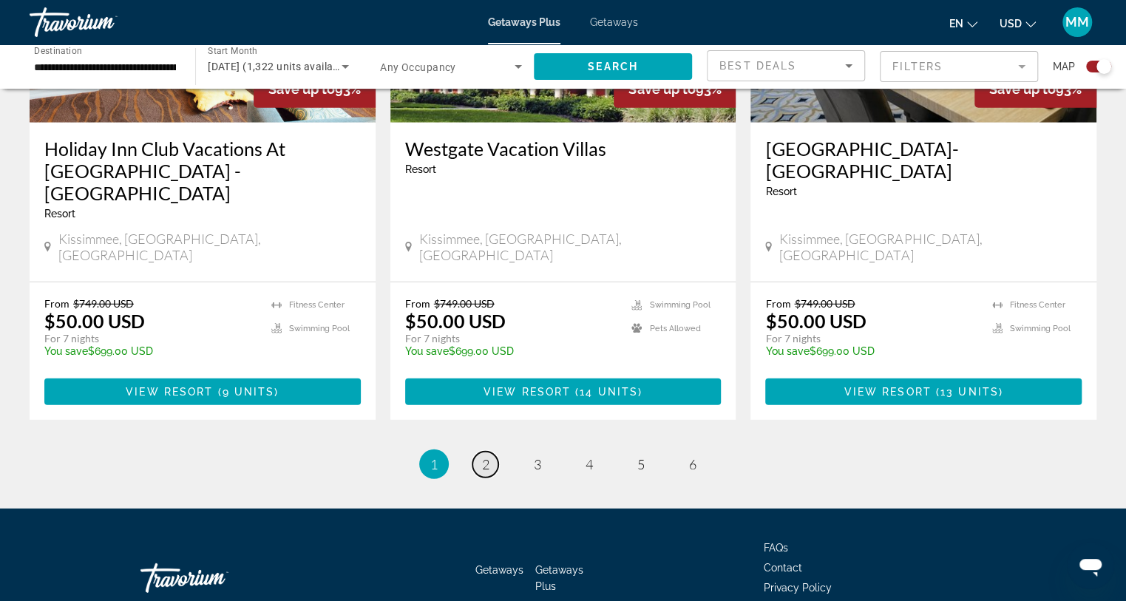
click at [477, 452] on link "page 2" at bounding box center [485, 465] width 26 height 26
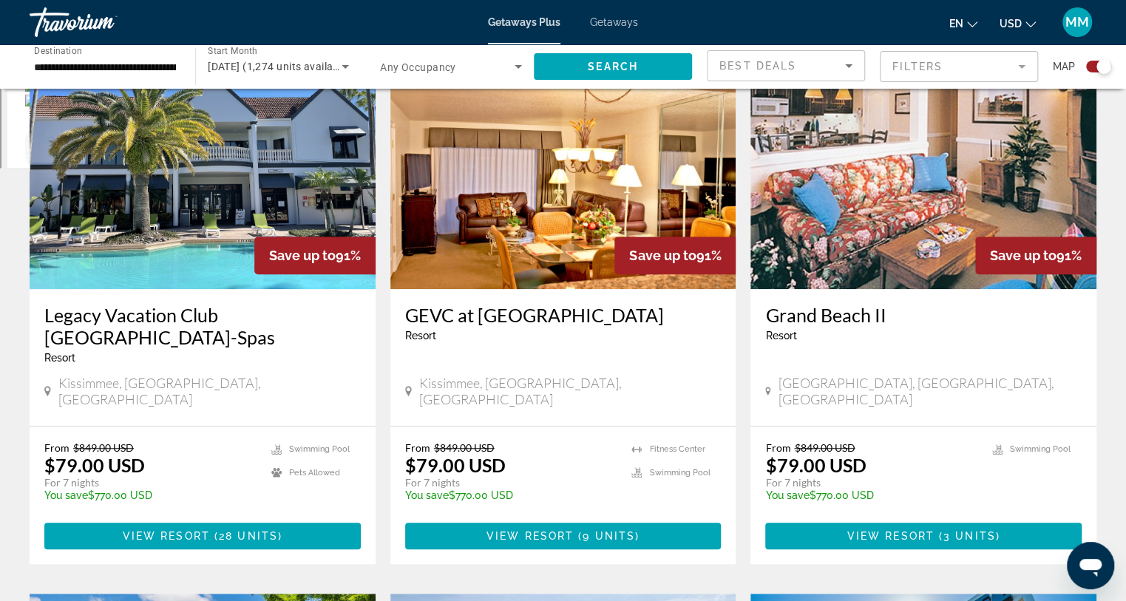
scroll to position [542, 0]
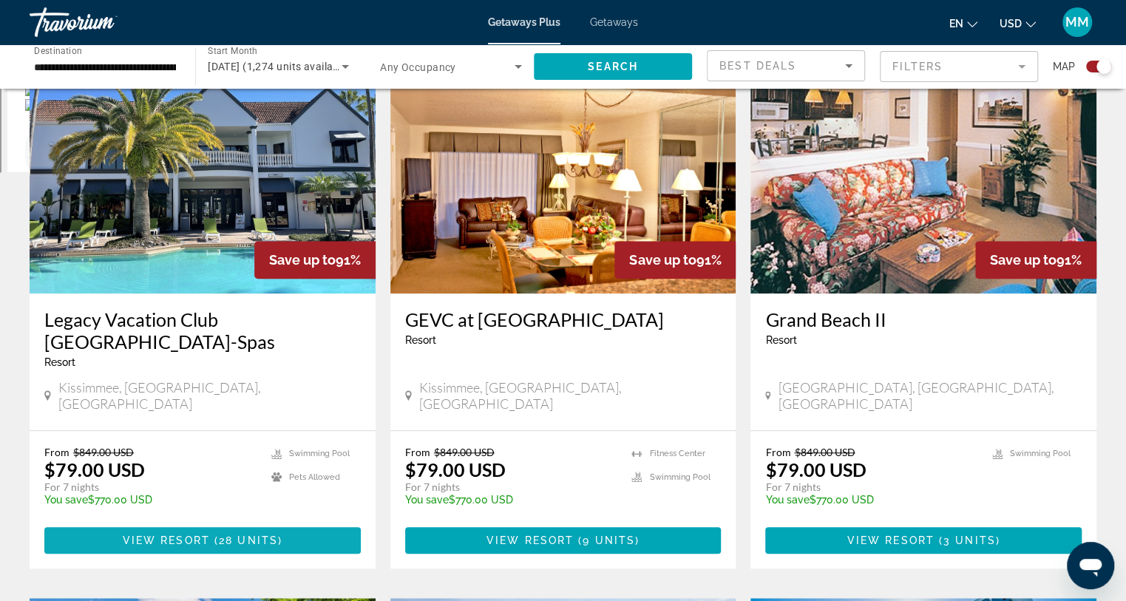
click at [172, 534] on span "View Resort" at bounding box center [166, 540] width 87 height 12
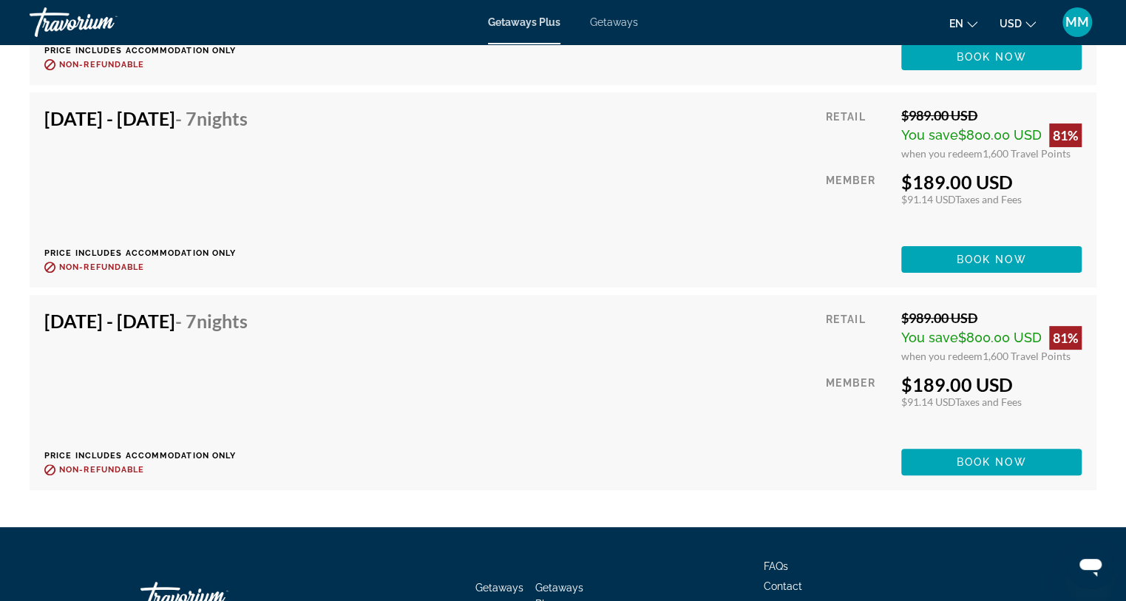
scroll to position [6713, 0]
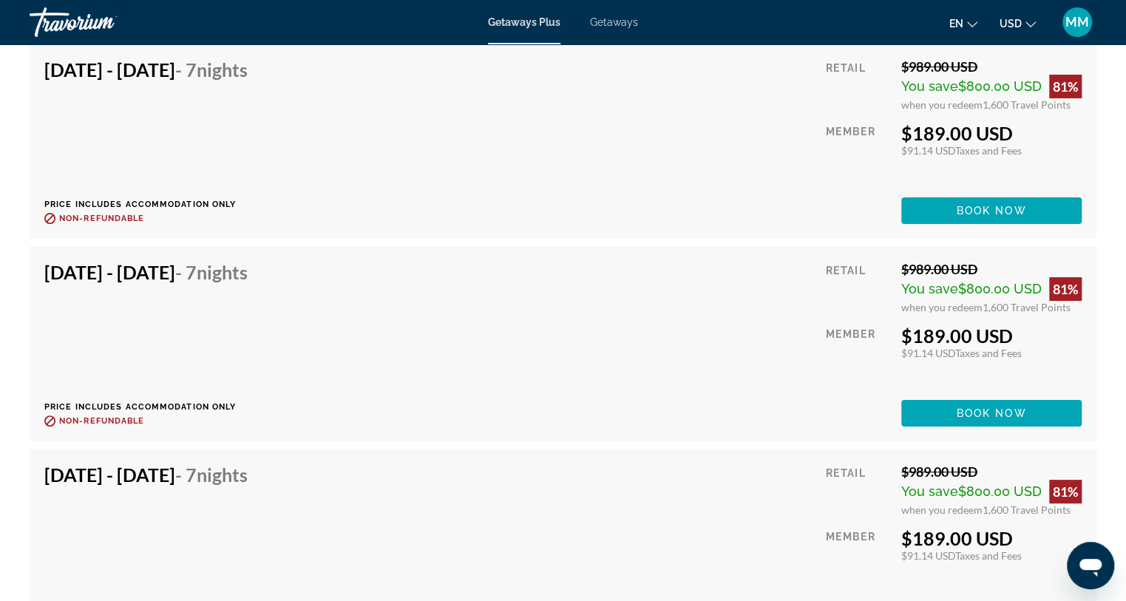
drag, startPoint x: 523, startPoint y: 370, endPoint x: 522, endPoint y: 362, distance: 7.5
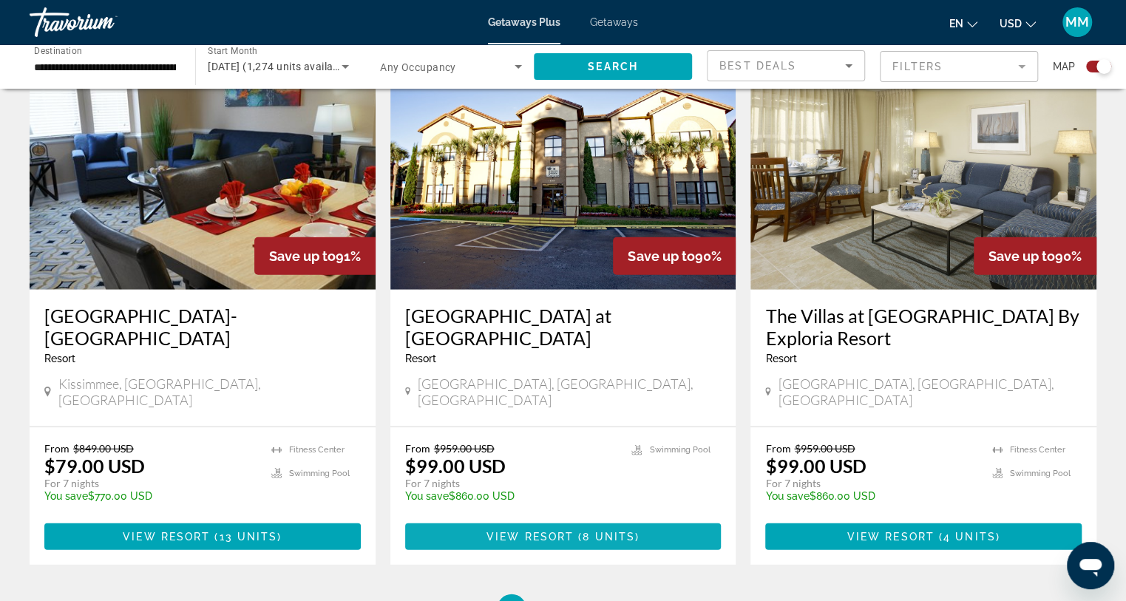
scroll to position [2291, 0]
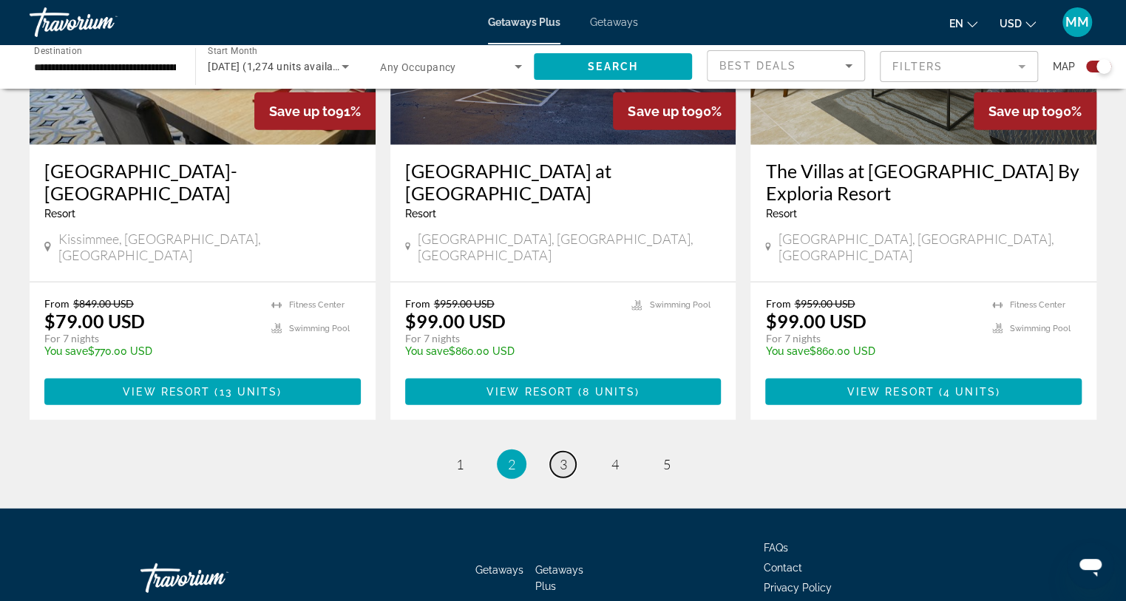
click at [568, 452] on link "page 3" at bounding box center [563, 465] width 26 height 26
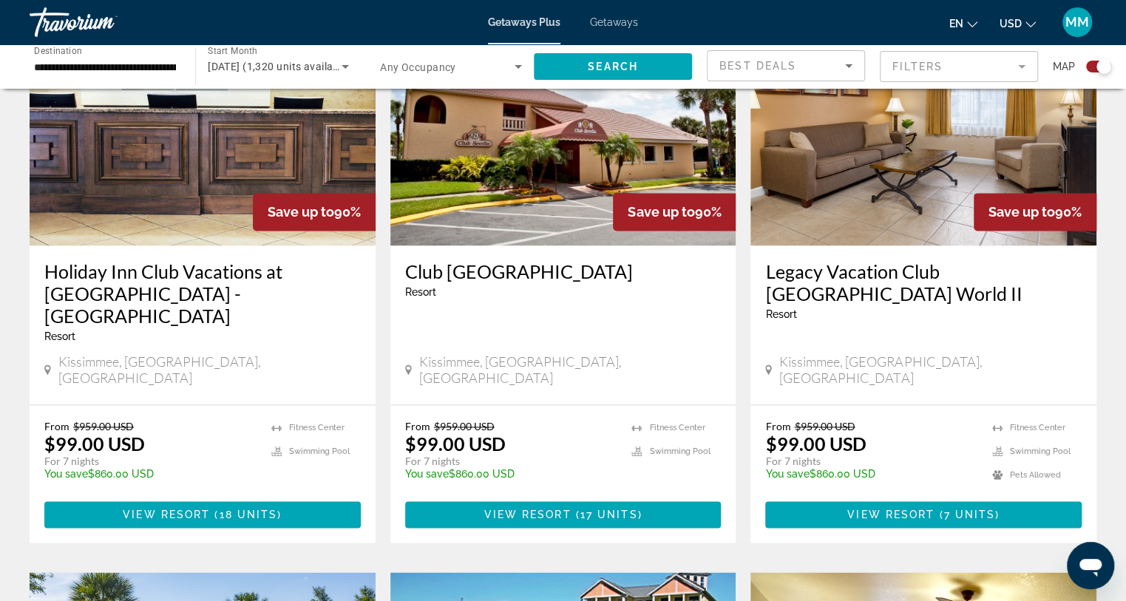
scroll to position [1133, 0]
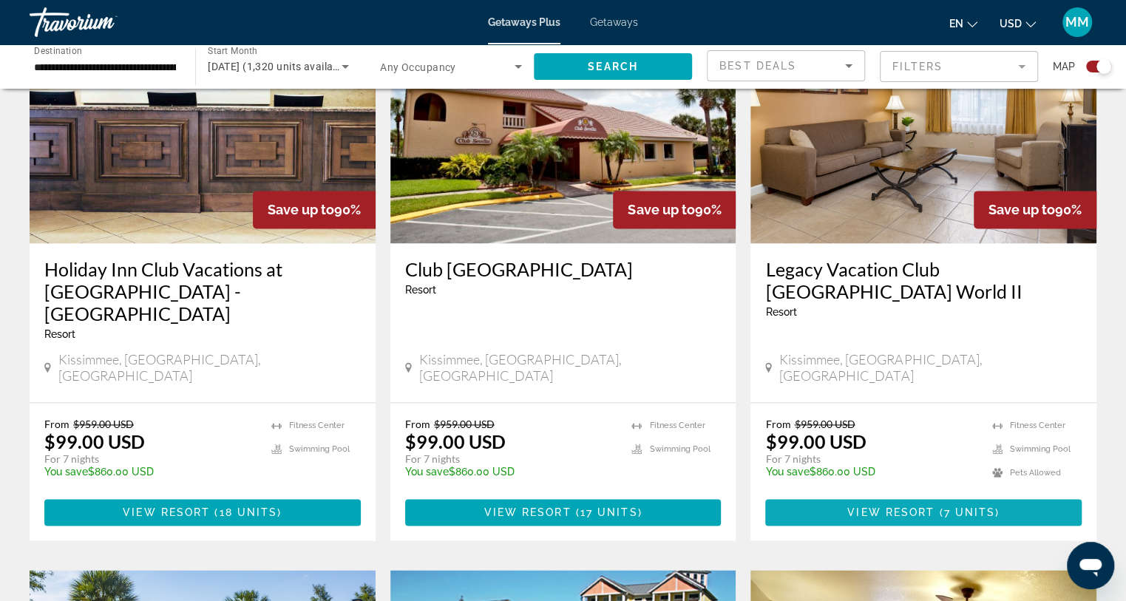
click at [879, 506] on span "View Resort" at bounding box center [890, 512] width 87 height 12
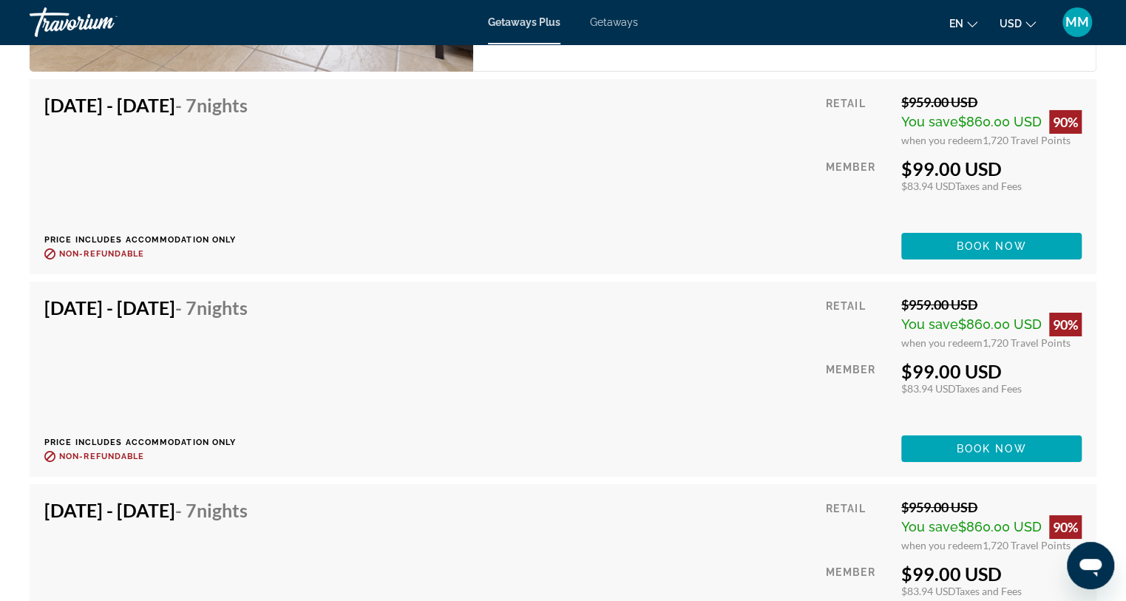
scroll to position [3519, 0]
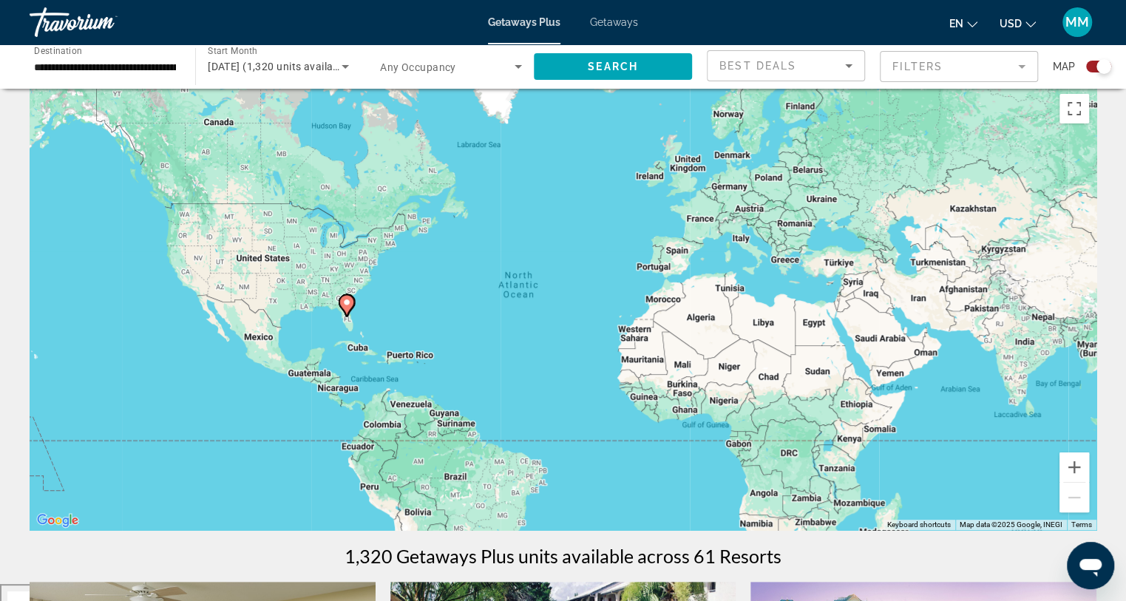
drag, startPoint x: 437, startPoint y: 253, endPoint x: 500, endPoint y: 282, distance: 70.1
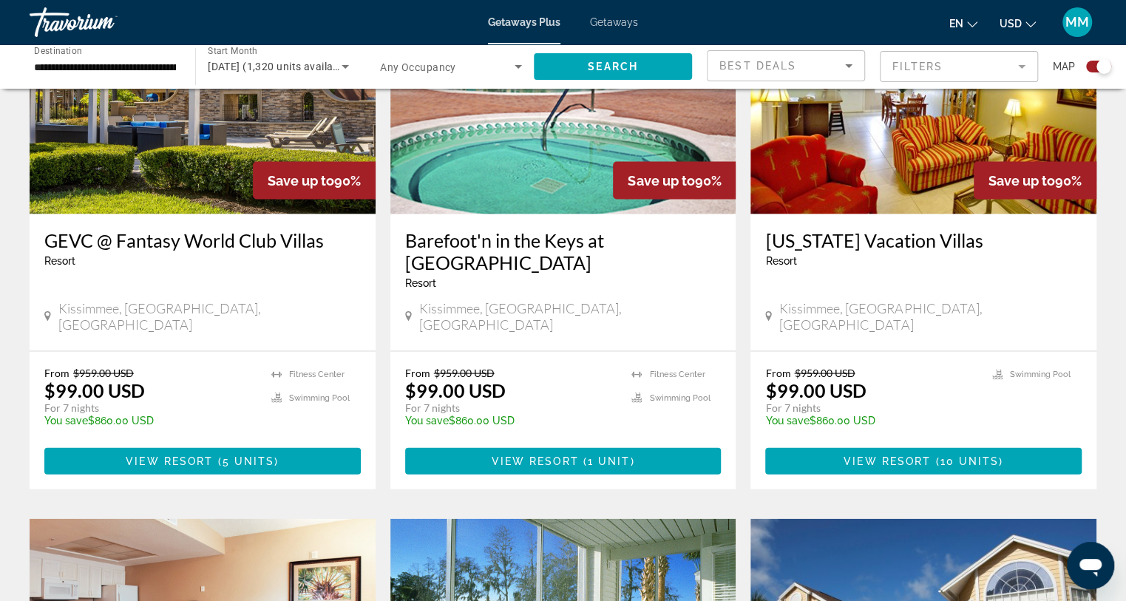
scroll to position [2313, 0]
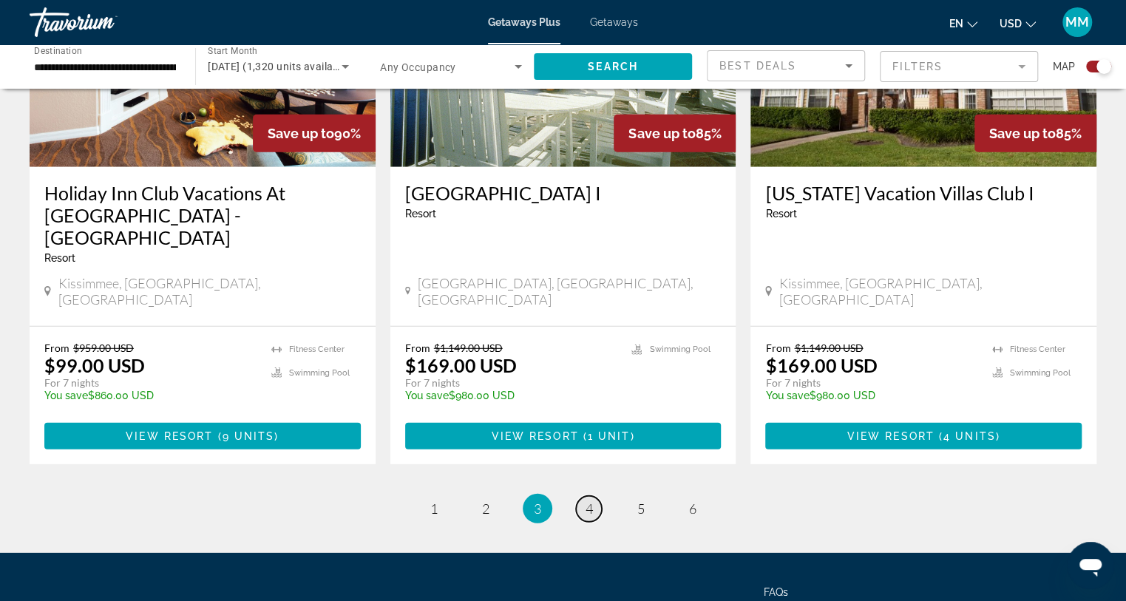
click at [585, 500] on span "4" at bounding box center [588, 508] width 7 height 16
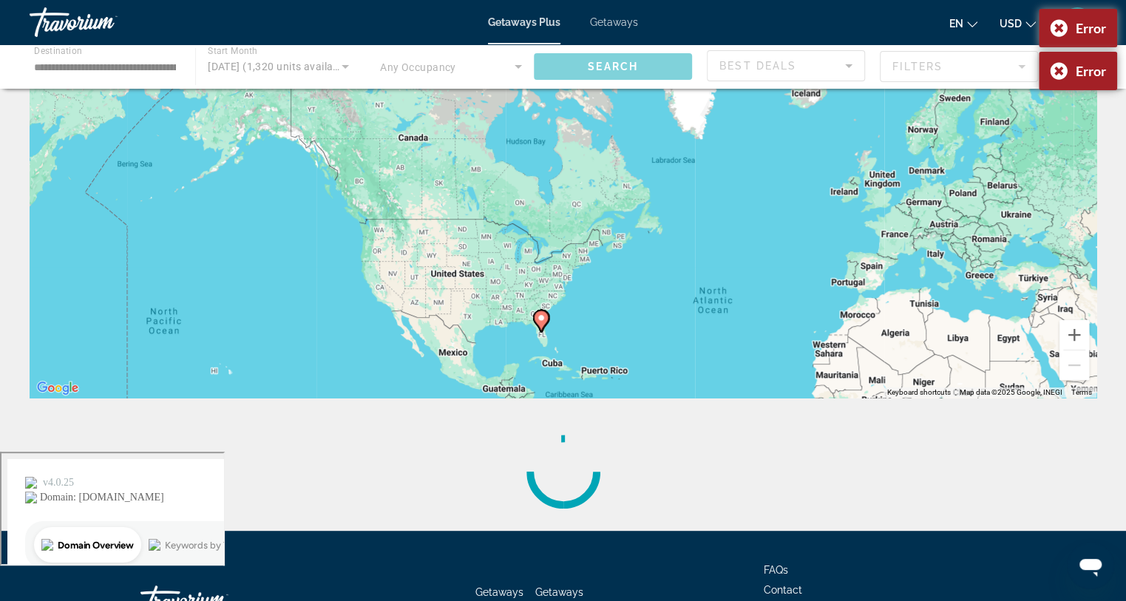
scroll to position [62, 0]
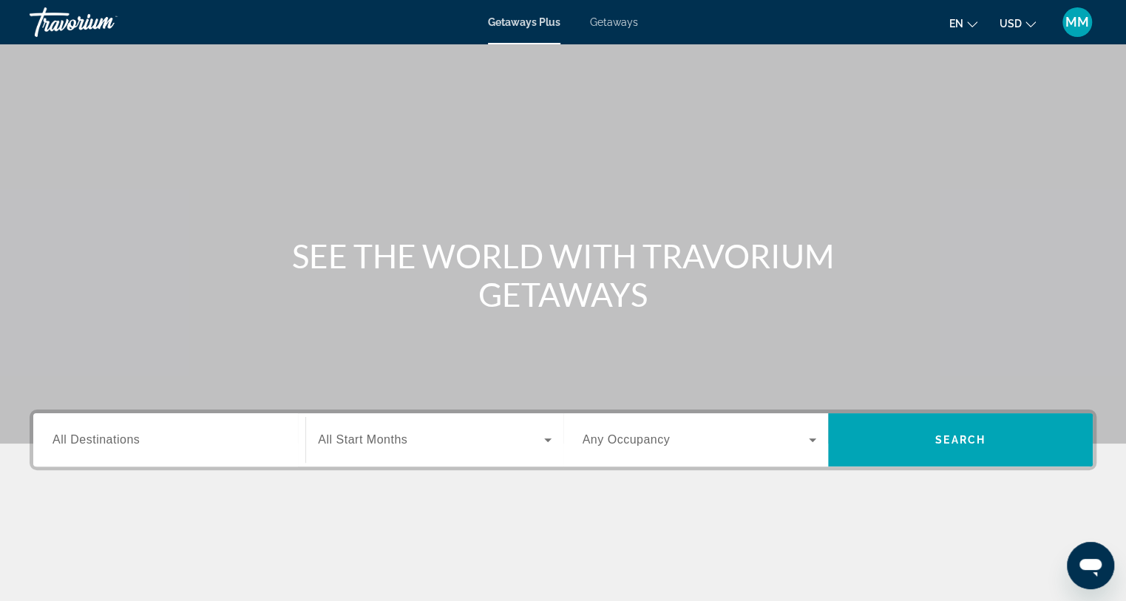
click at [603, 22] on span "Getaways" at bounding box center [614, 22] width 48 height 12
click at [151, 439] on input "Destination All Destinations" at bounding box center [169, 441] width 234 height 18
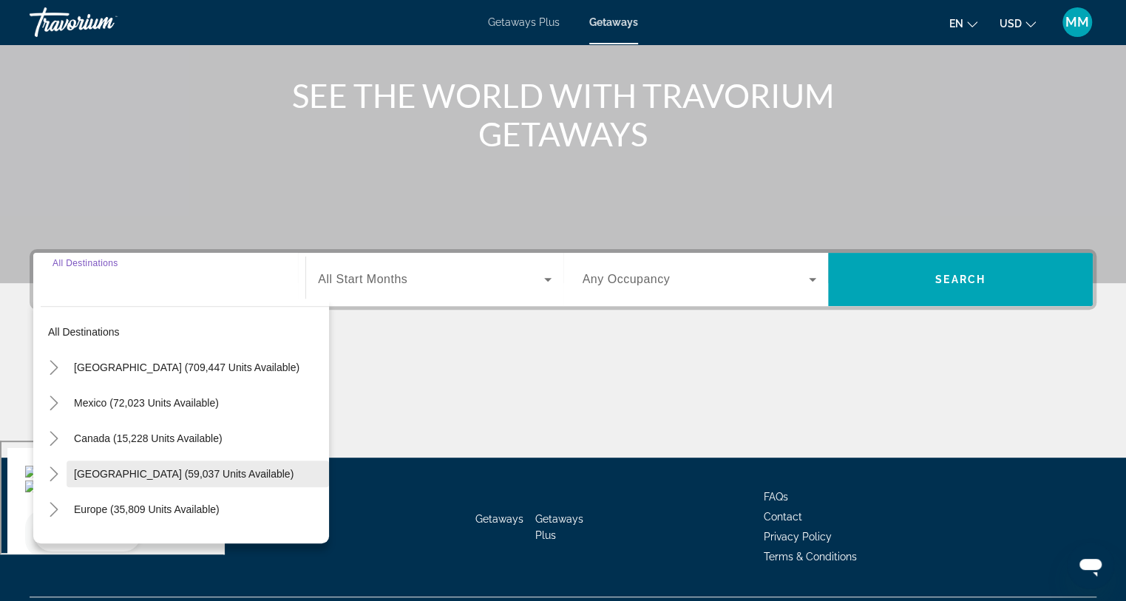
scroll to position [197, 0]
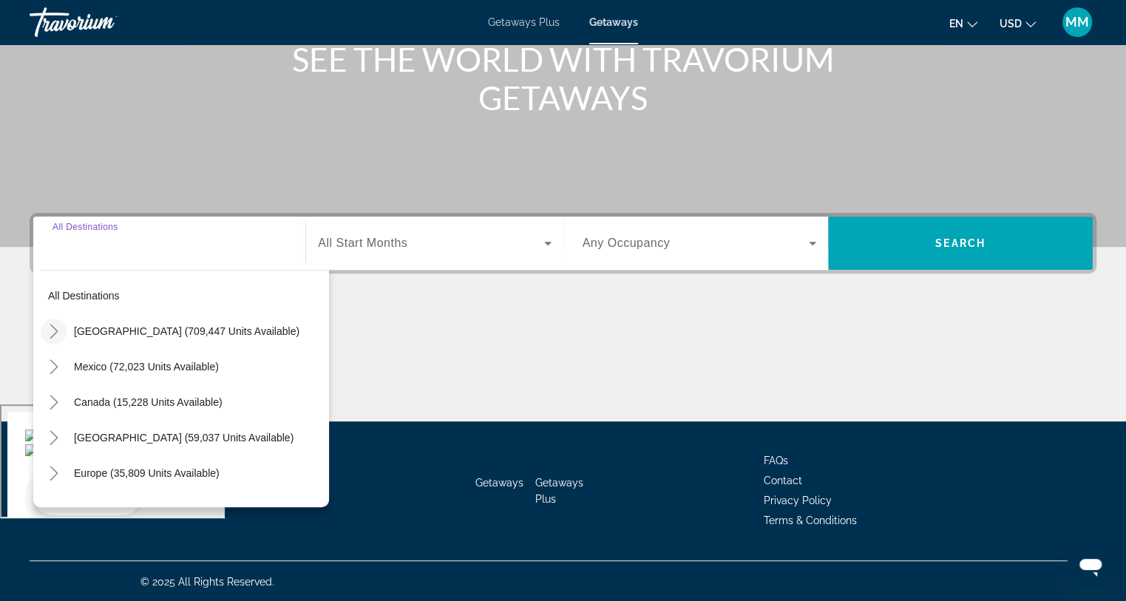
click at [60, 327] on icon "Toggle United States (709,447 units available)" at bounding box center [54, 331] width 15 height 15
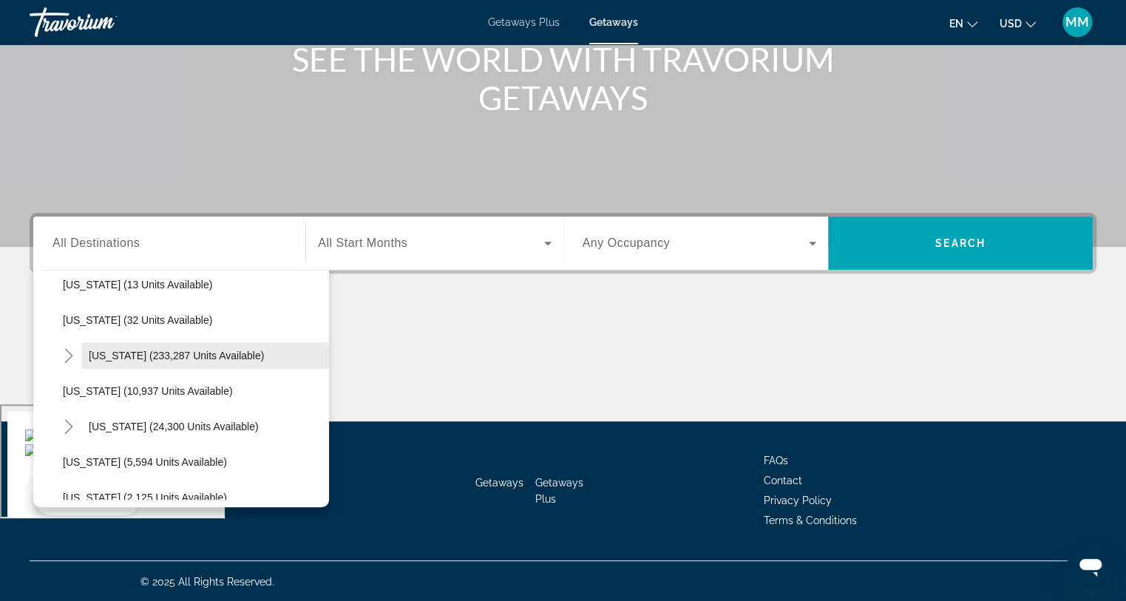
scroll to position [239, 0]
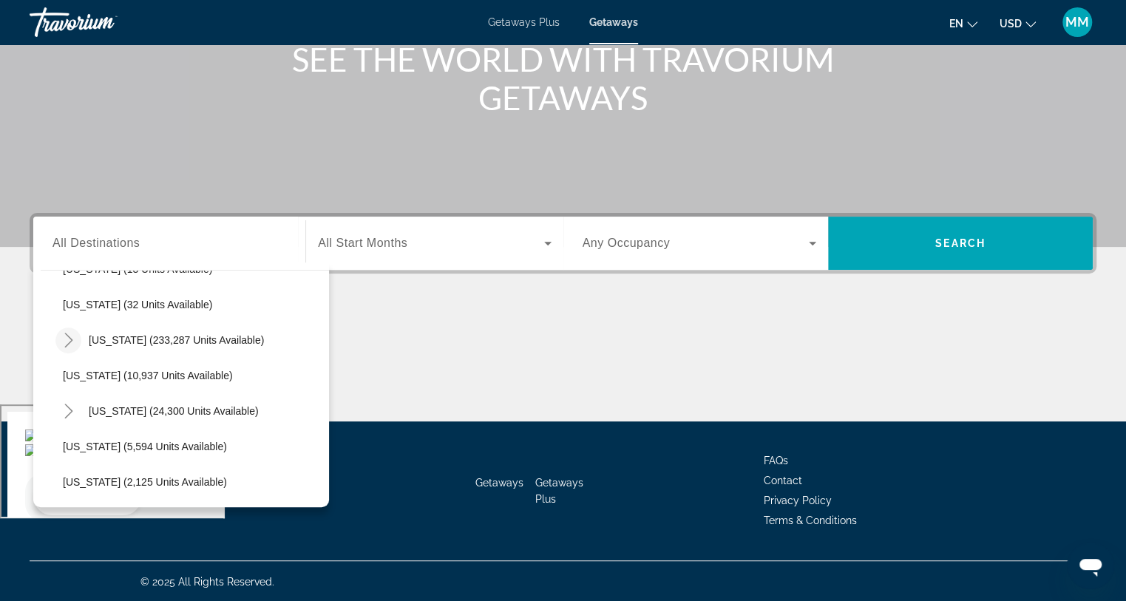
click at [72, 342] on icon "Toggle Florida (233,287 units available)" at bounding box center [68, 340] width 15 height 15
click at [109, 378] on span "Orlando & Disney Area (96,570 units available)" at bounding box center [187, 376] width 219 height 12
type input "**********"
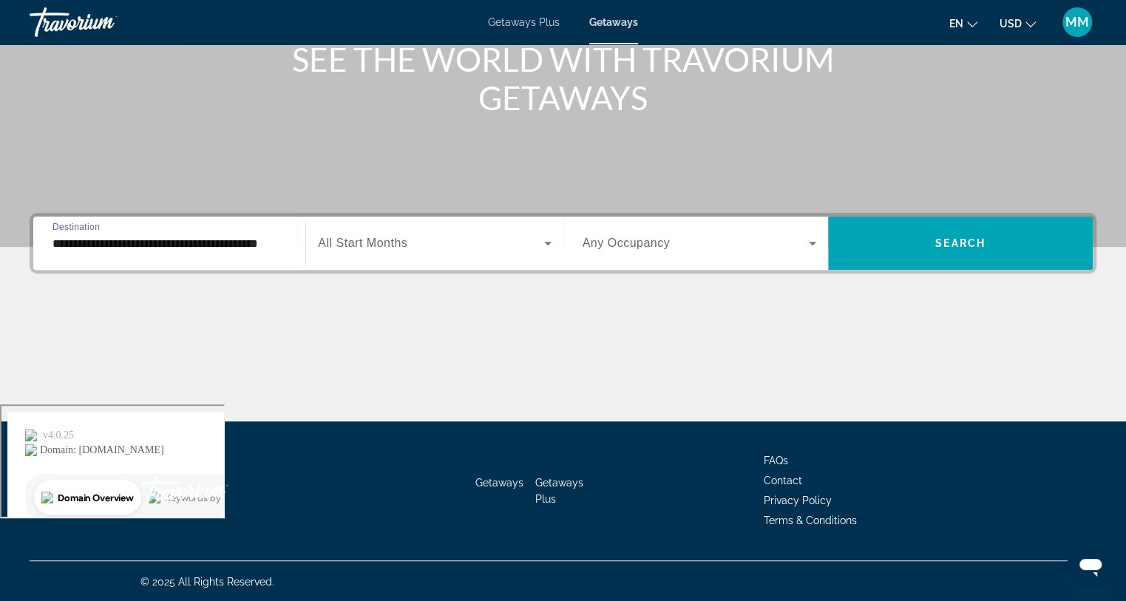
click at [370, 239] on span "All Start Months" at bounding box center [362, 242] width 89 height 13
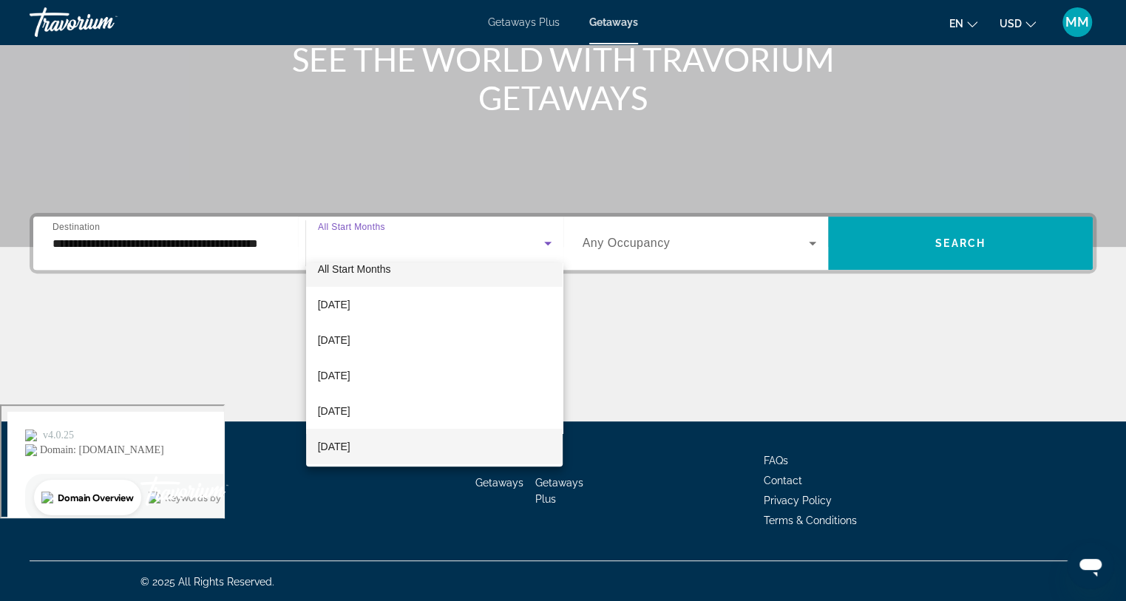
scroll to position [49, 0]
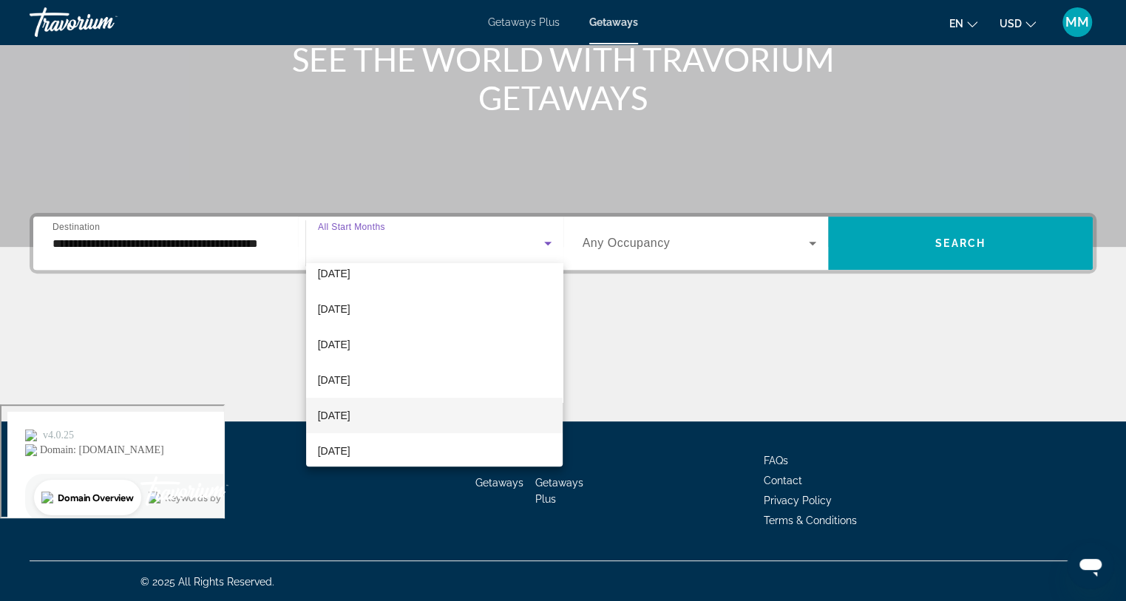
click at [350, 415] on span "[DATE]" at bounding box center [334, 415] width 33 height 18
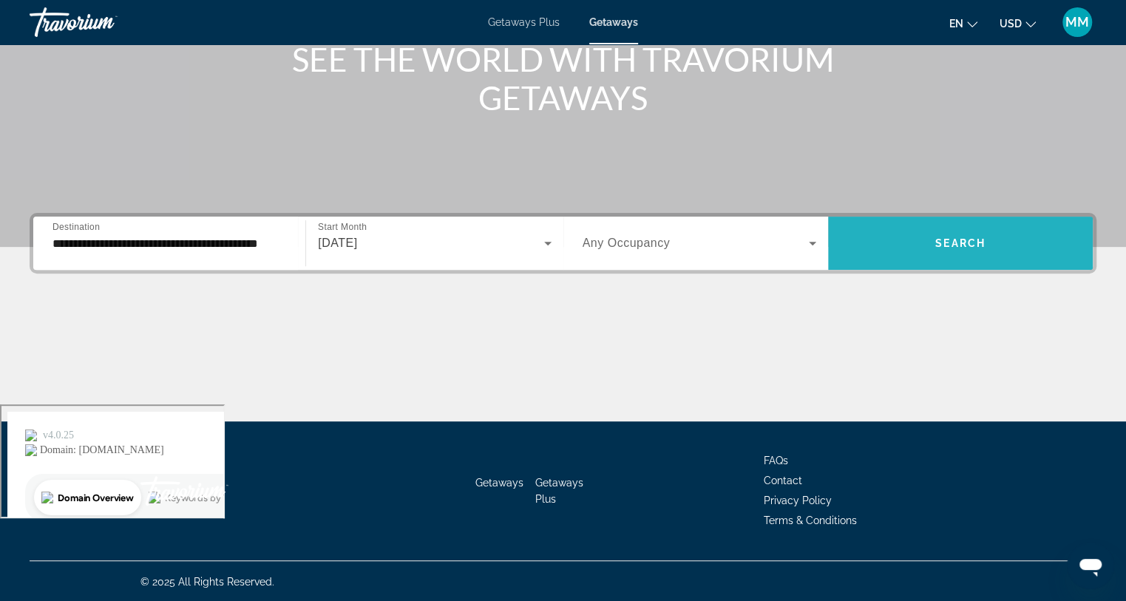
click at [944, 240] on span "Search" at bounding box center [960, 243] width 50 height 12
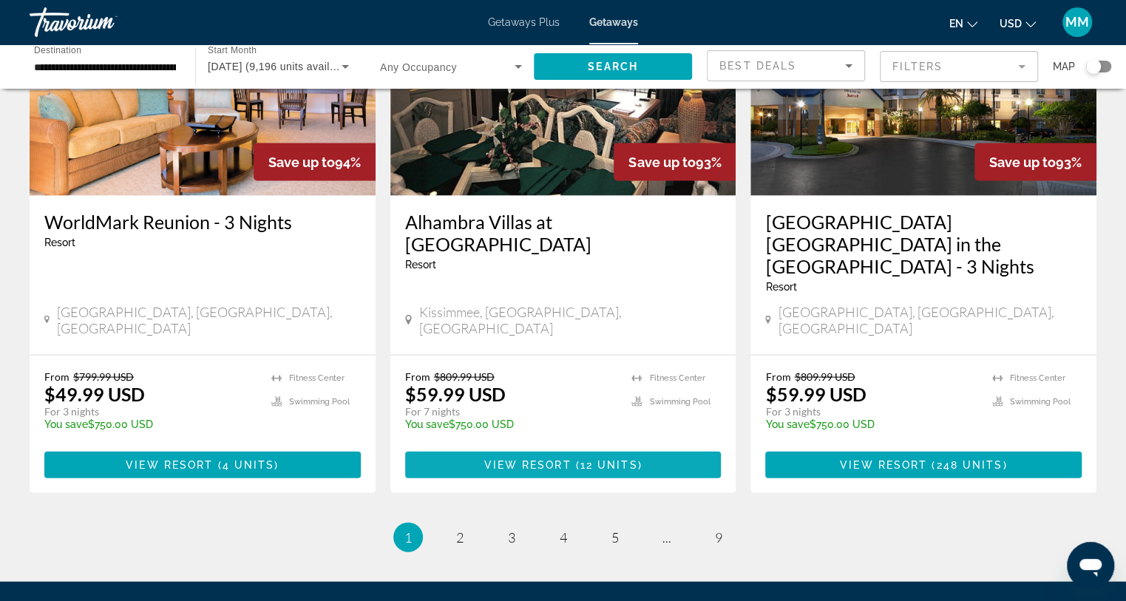
scroll to position [1899, 0]
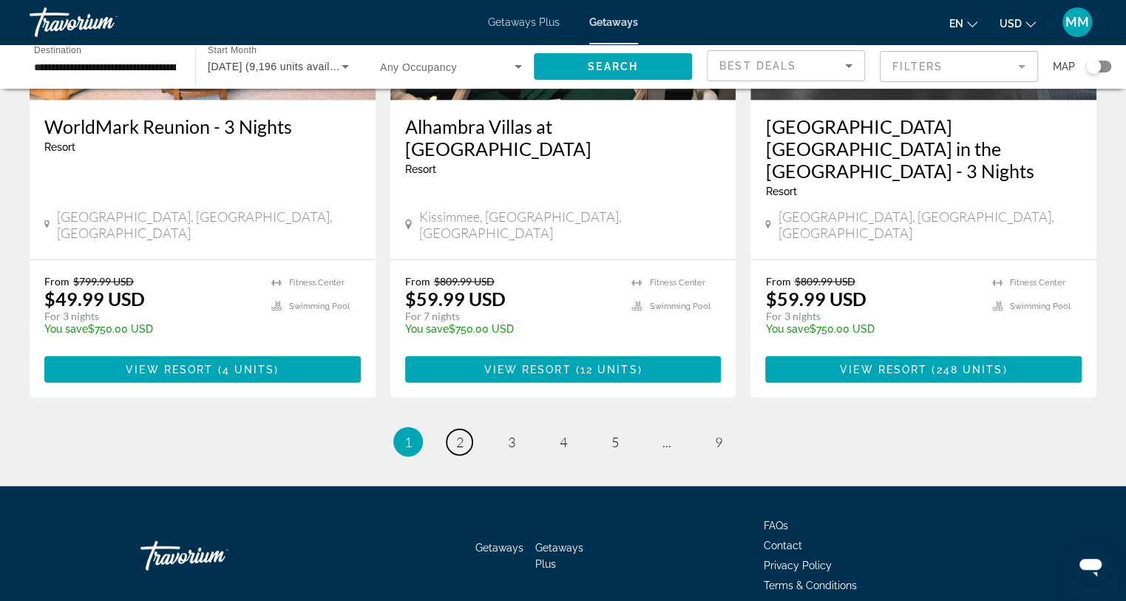
click at [456, 434] on span "2" at bounding box center [459, 442] width 7 height 16
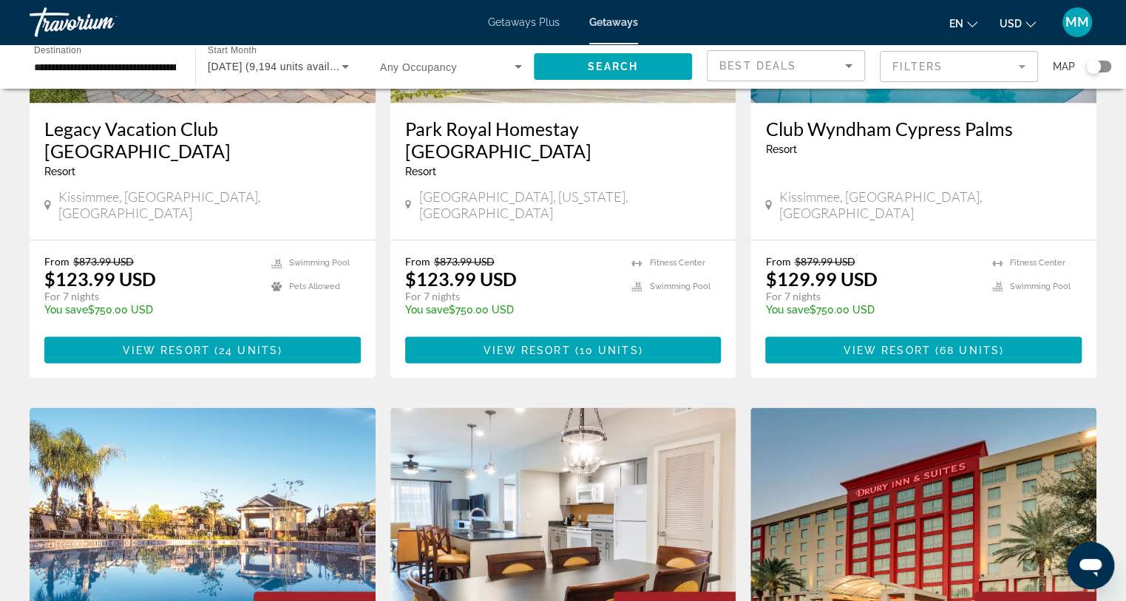
scroll to position [1281, 0]
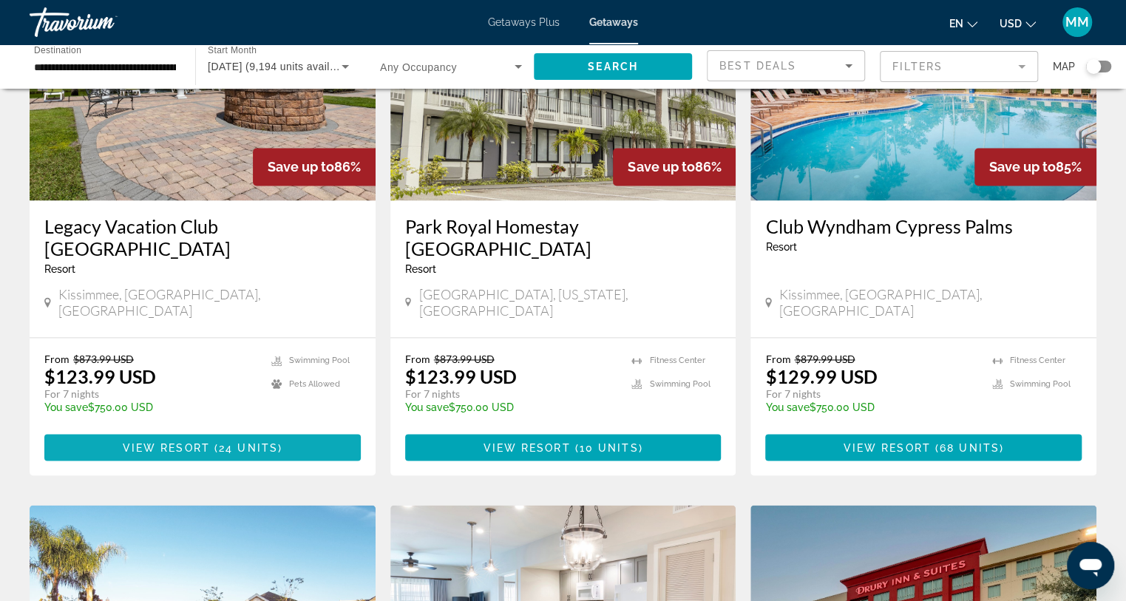
click at [299, 429] on span "Main content" at bounding box center [202, 446] width 316 height 35
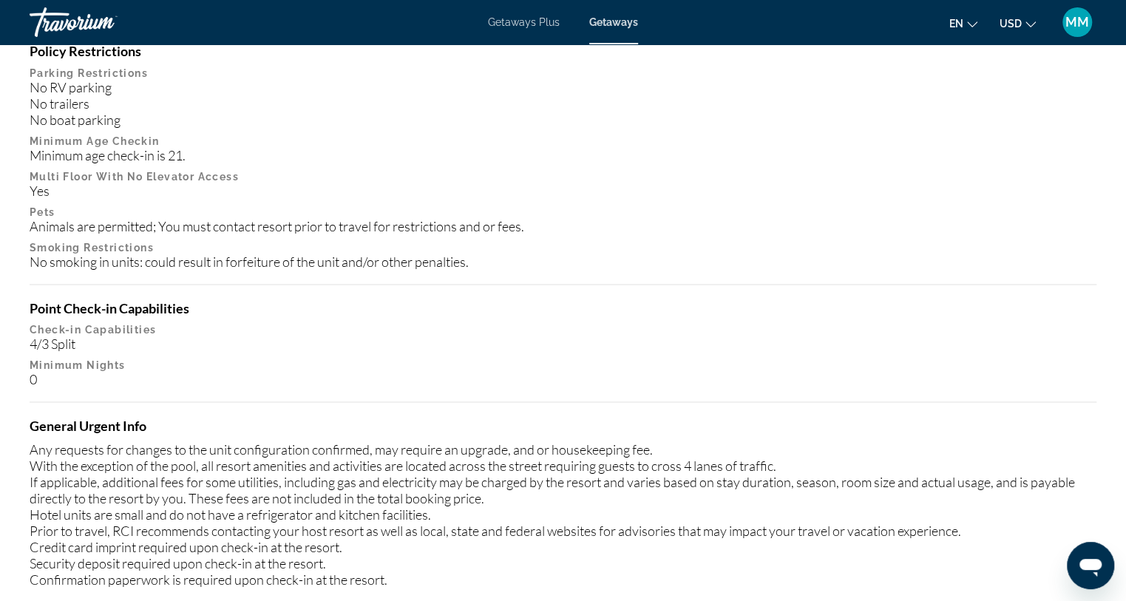
scroll to position [1626, 0]
